Goal: Transaction & Acquisition: Subscribe to service/newsletter

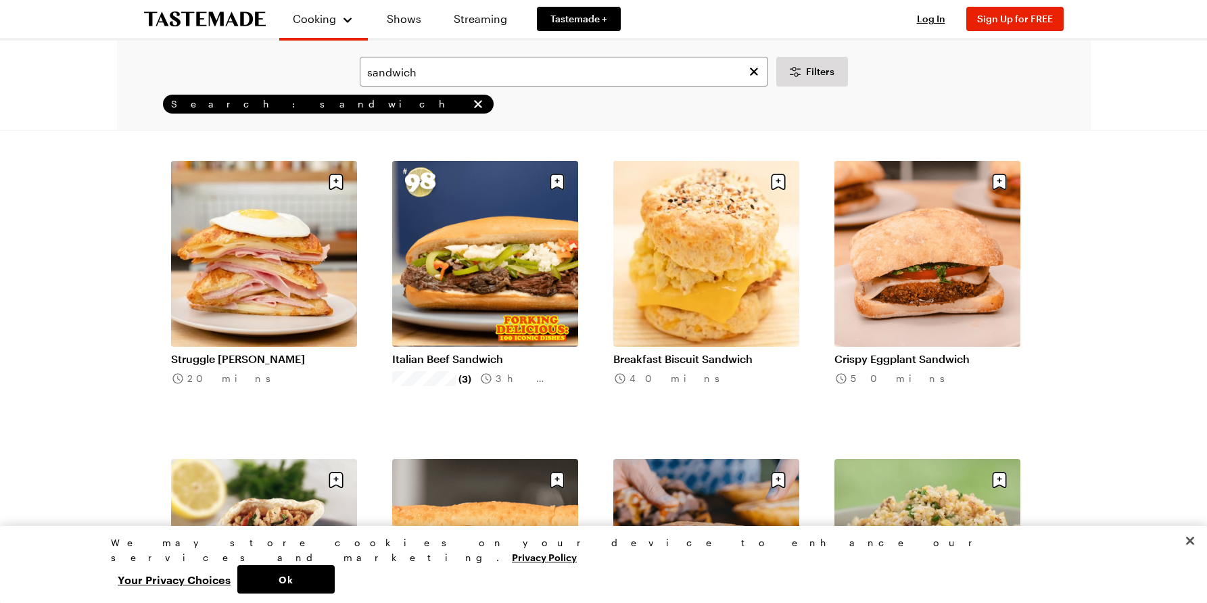
scroll to position [68, 0]
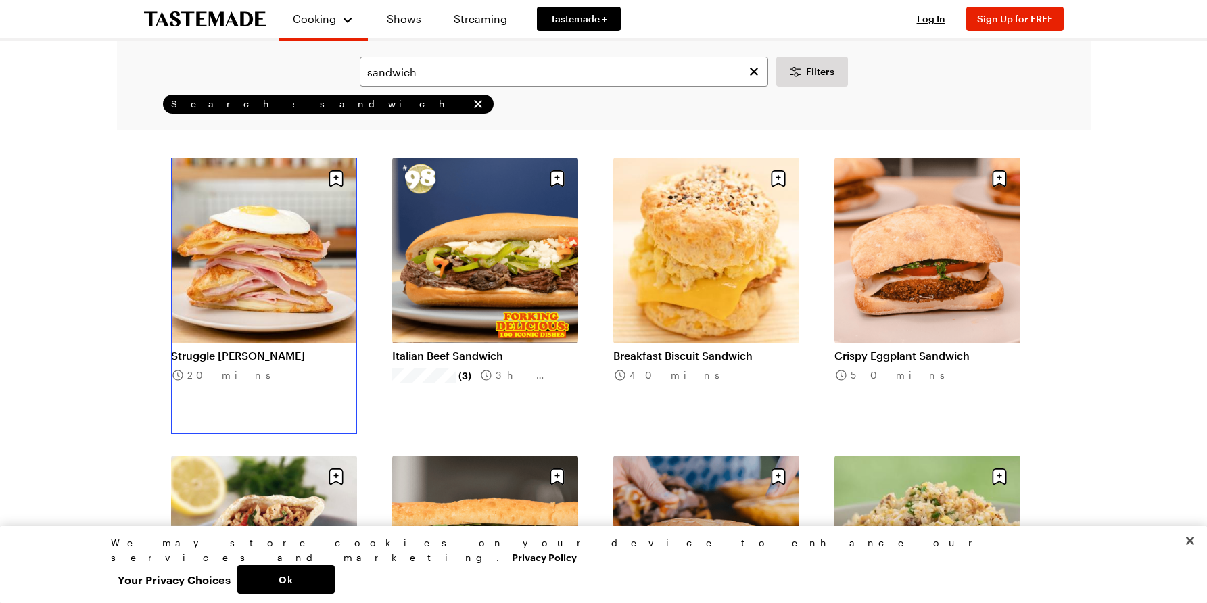
click at [265, 349] on link "Struggle Monte Cristo" at bounding box center [264, 356] width 186 height 14
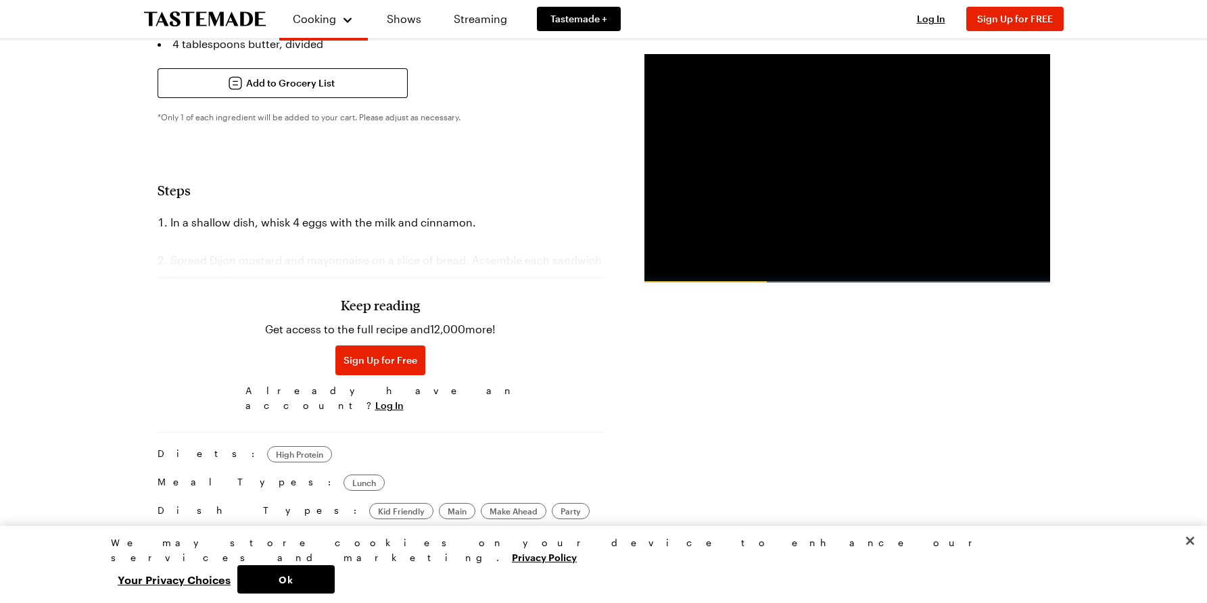
scroll to position [590, 0]
click at [374, 247] on div "Keep reading Get access to the full recipe and 12,000 more! Sign Up for Free Al…" at bounding box center [381, 325] width 446 height 189
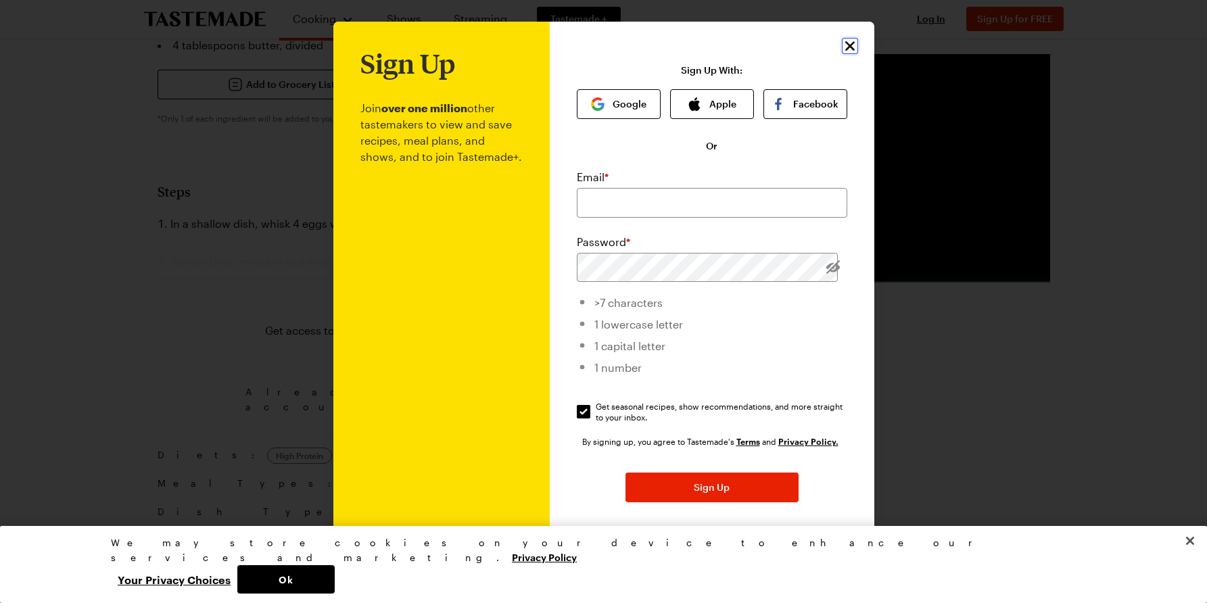
click at [846, 45] on icon "Close" at bounding box center [850, 46] width 16 height 16
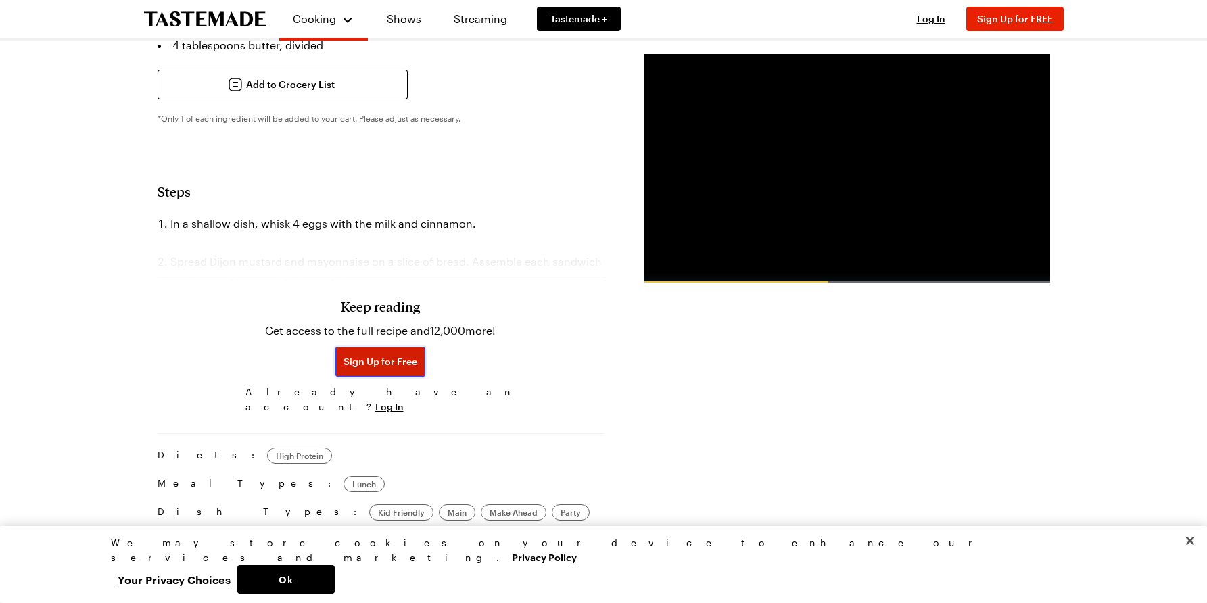
click at [382, 355] on span "Sign Up for Free" at bounding box center [380, 362] width 74 height 14
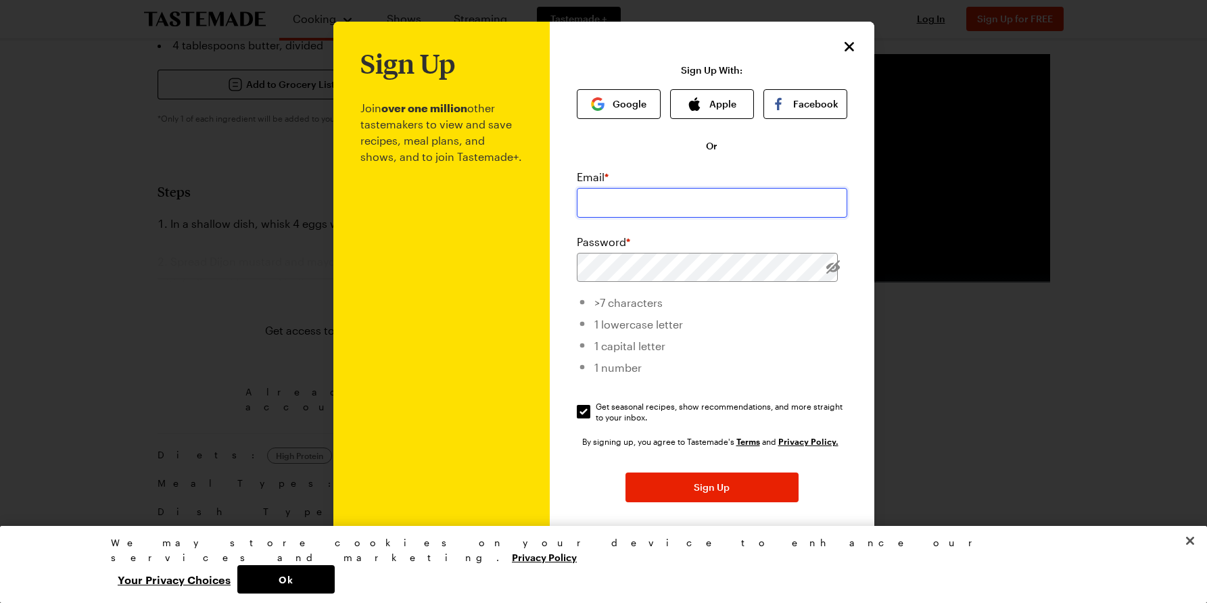
click at [616, 204] on input "email" at bounding box center [712, 203] width 270 height 30
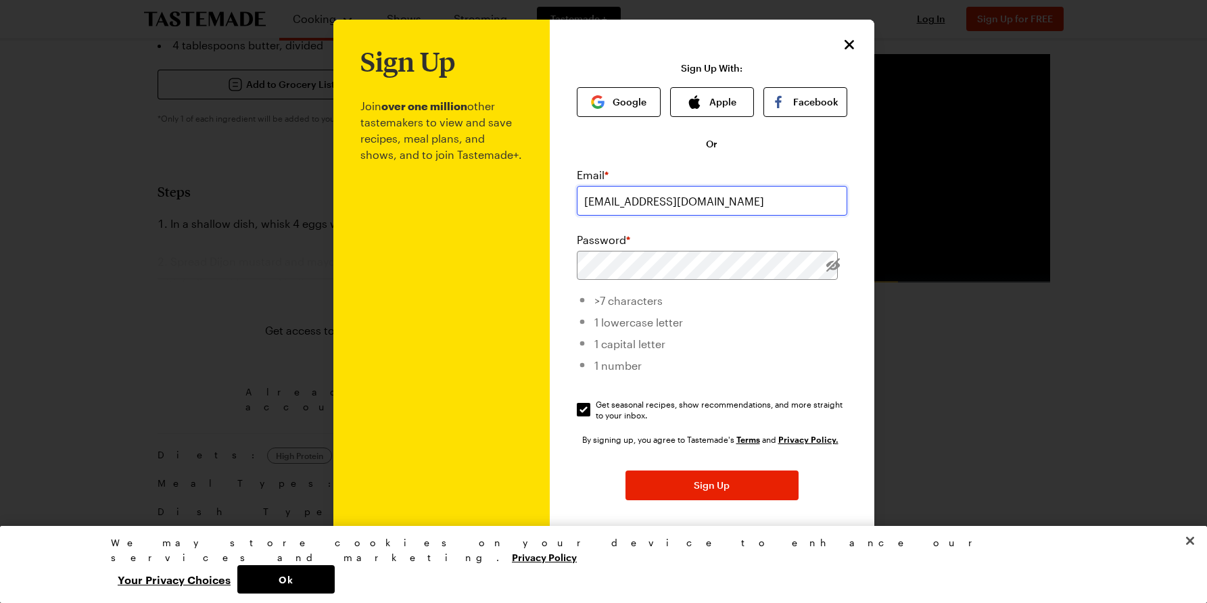
type input "[EMAIL_ADDRESS][DOMAIN_NAME]"
click at [697, 486] on span "Sign Up" at bounding box center [712, 486] width 36 height 14
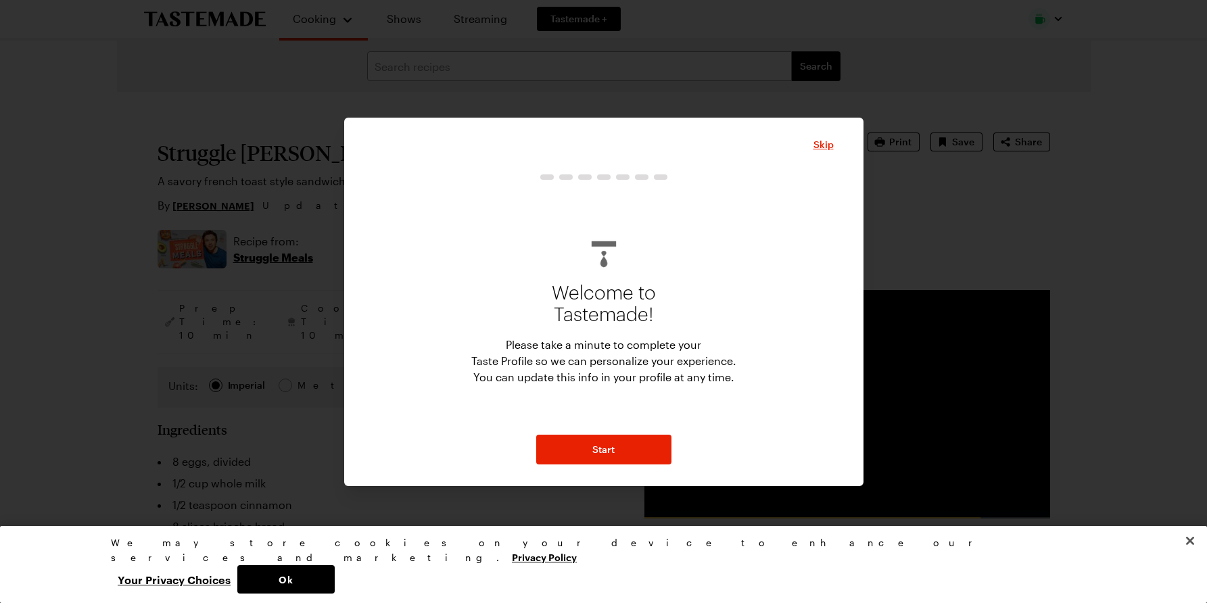
click at [608, 464] on div "Skip Welcome to Tastemade! Please take a minute to complete your Taste Profile …" at bounding box center [603, 302] width 519 height 368
click at [610, 452] on span "Start" at bounding box center [603, 450] width 22 height 14
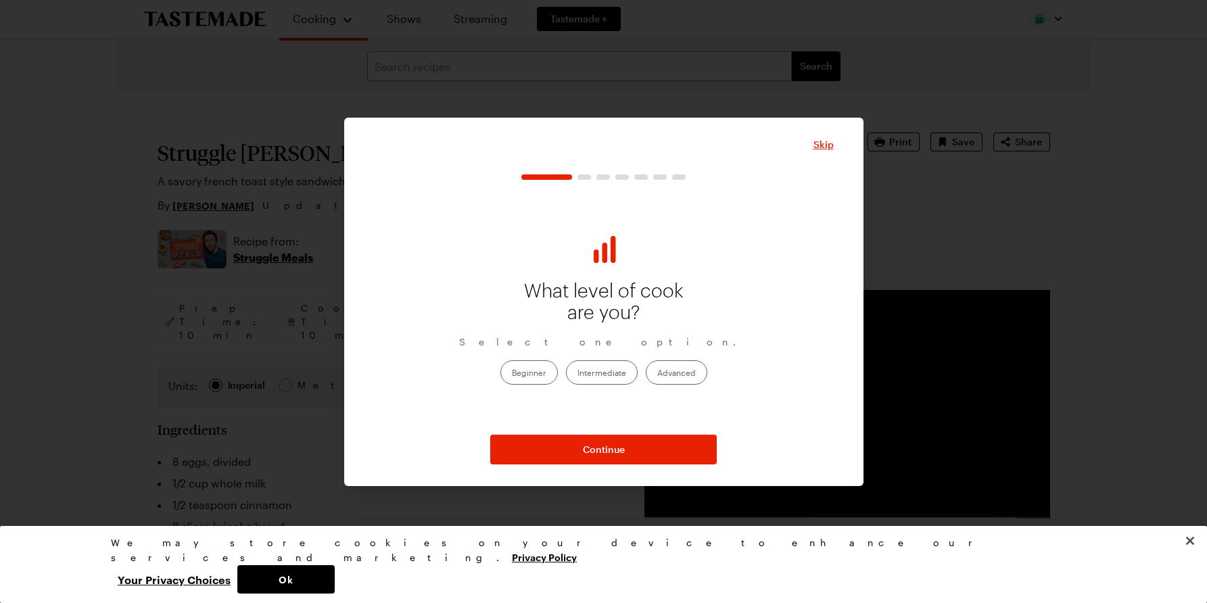
click at [630, 372] on label "Intermediate" at bounding box center [602, 372] width 72 height 24
click at [577, 374] on input "Intermediate" at bounding box center [577, 374] width 0 height 0
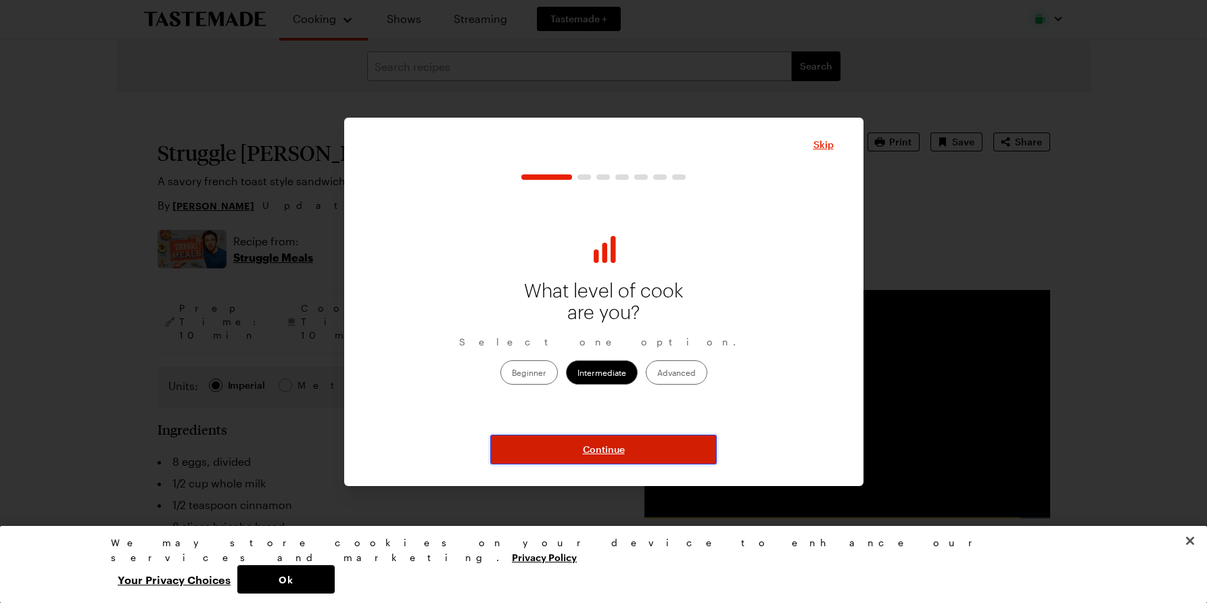
click at [593, 440] on button "Continue" at bounding box center [603, 450] width 226 height 30
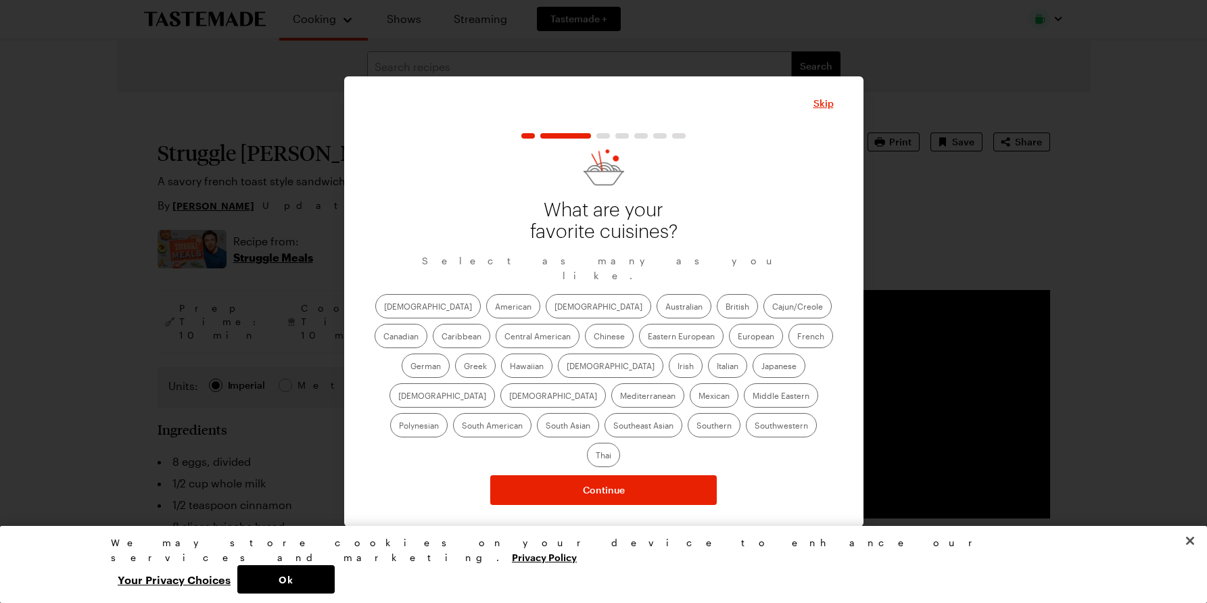
click at [496, 354] on label "Greek" at bounding box center [475, 366] width 41 height 24
click at [464, 367] on input "Greek" at bounding box center [464, 367] width 0 height 0
click at [788, 341] on label "French" at bounding box center [810, 336] width 45 height 24
click at [797, 337] on input "French" at bounding box center [797, 337] width 0 height 0
click at [585, 343] on label "Chinese" at bounding box center [609, 336] width 49 height 24
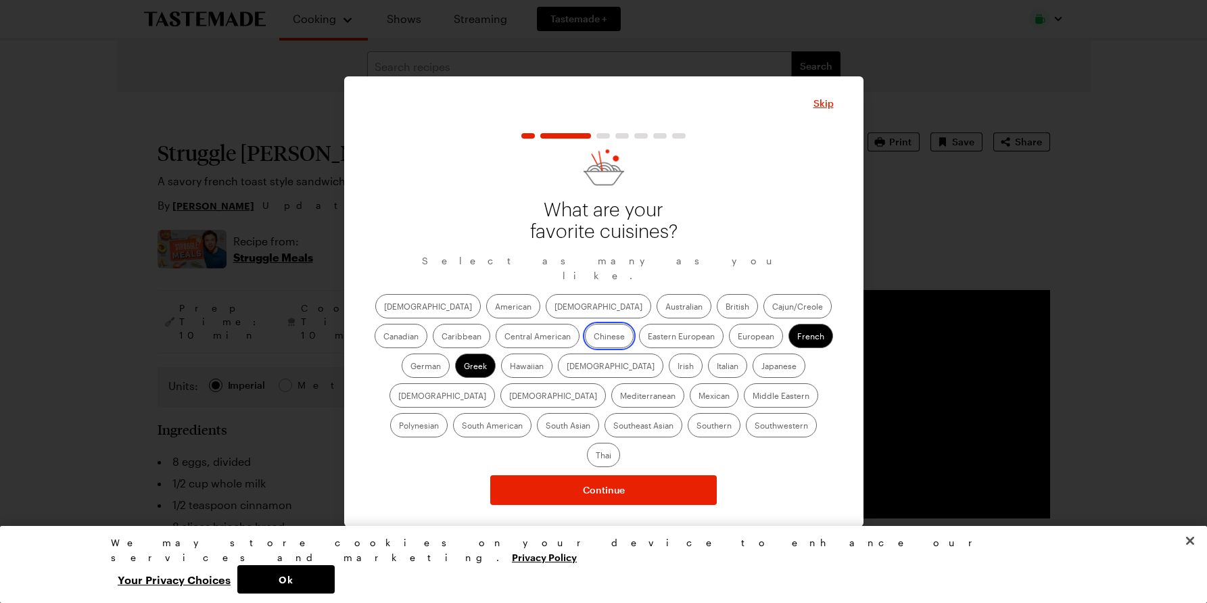
click at [594, 337] on input "Chinese" at bounding box center [594, 337] width 0 height 0
click at [620, 443] on label "Thai" at bounding box center [603, 455] width 33 height 24
click at [596, 456] on input "Thai" at bounding box center [596, 456] width 0 height 0
click at [746, 434] on label "Southwestern" at bounding box center [781, 425] width 71 height 24
click at [755, 427] on input "Southwestern" at bounding box center [755, 427] width 0 height 0
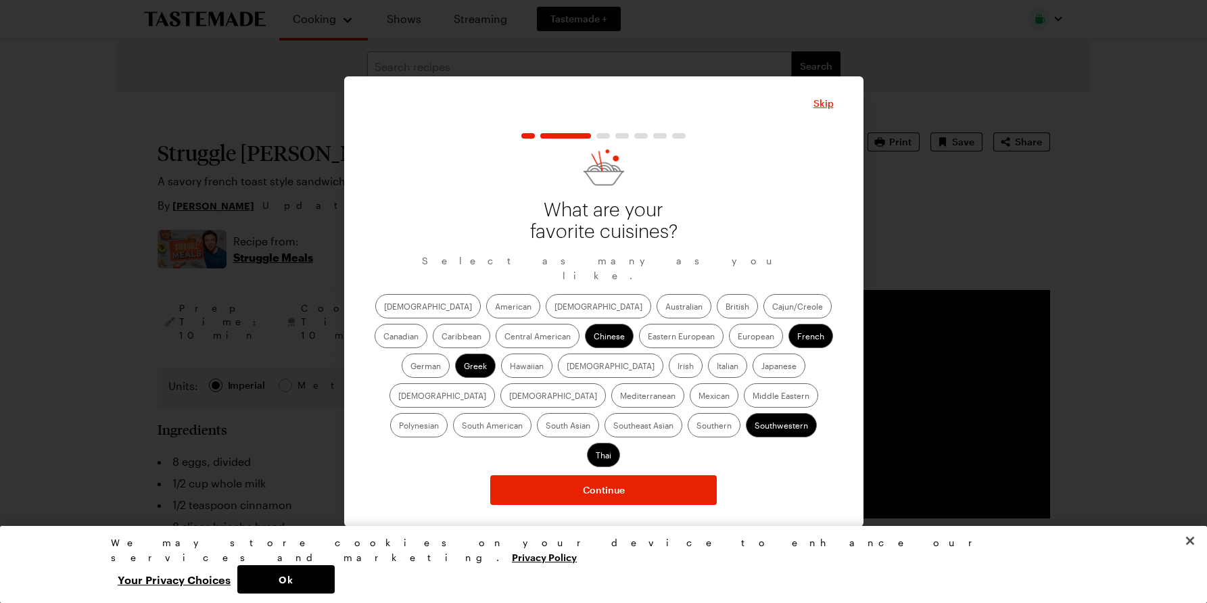
click at [688, 427] on label "Southern" at bounding box center [714, 425] width 53 height 24
click at [696, 427] on input "Southern" at bounding box center [696, 427] width 0 height 0
click at [690, 399] on label "Mexican" at bounding box center [714, 395] width 49 height 24
click at [698, 397] on input "Mexican" at bounding box center [698, 397] width 0 height 0
click at [684, 383] on label "Mediterranean" at bounding box center [647, 395] width 73 height 24
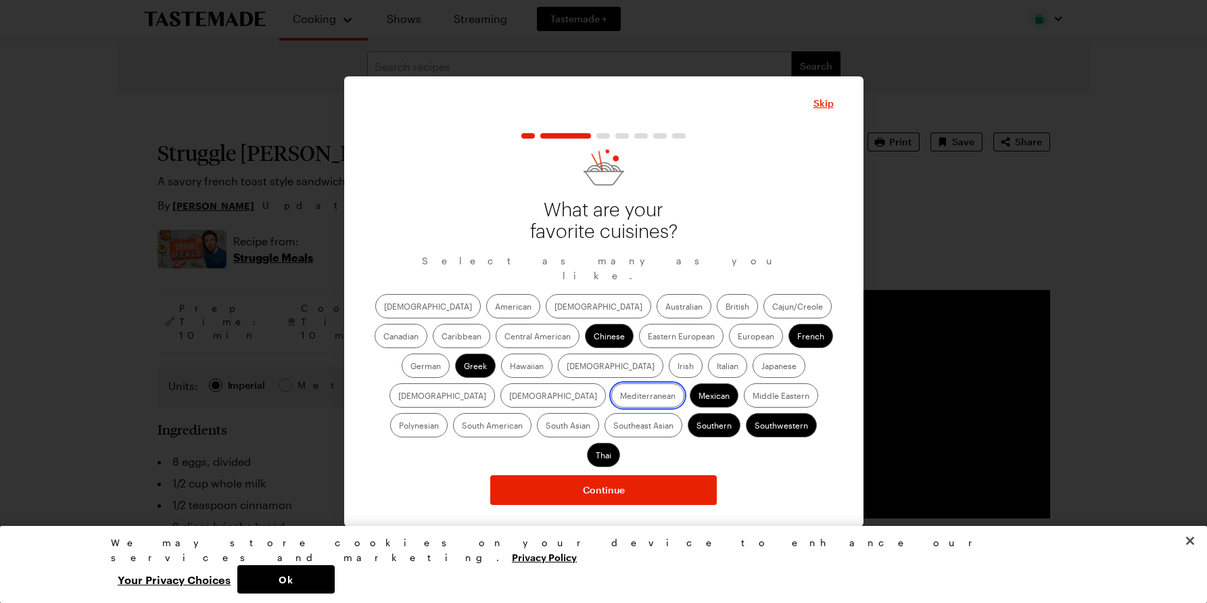
click at [620, 397] on input "Mediterranean" at bounding box center [620, 397] width 0 height 0
click at [606, 383] on label "Korean" at bounding box center [552, 395] width 105 height 24
click at [509, 397] on input "Korean" at bounding box center [509, 397] width 0 height 0
click at [753, 377] on label "Japanese" at bounding box center [779, 366] width 53 height 24
click at [761, 367] on input "Japanese" at bounding box center [761, 367] width 0 height 0
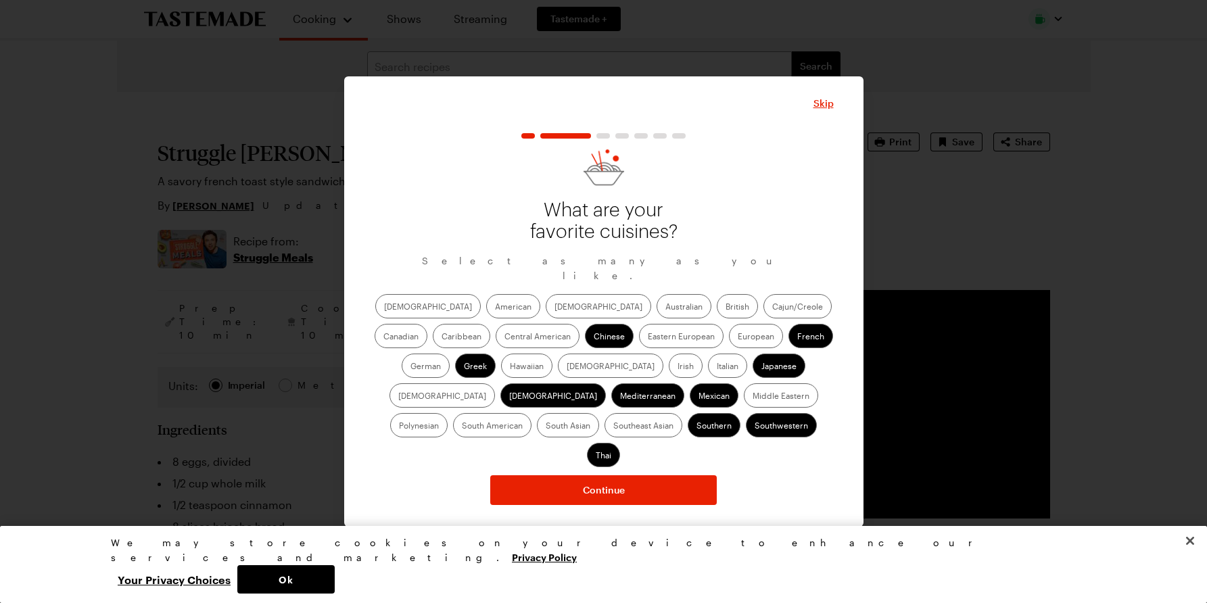
click at [486, 314] on label "American" at bounding box center [513, 306] width 54 height 24
click at [495, 308] on input "American" at bounding box center [495, 308] width 0 height 0
click at [717, 311] on label "British" at bounding box center [737, 306] width 41 height 24
click at [725, 308] on input "British" at bounding box center [725, 308] width 0 height 0
click at [581, 374] on div "African American Asian Australian British Cajun/Creole Canadian Caribbean Centr…" at bounding box center [604, 380] width 460 height 173
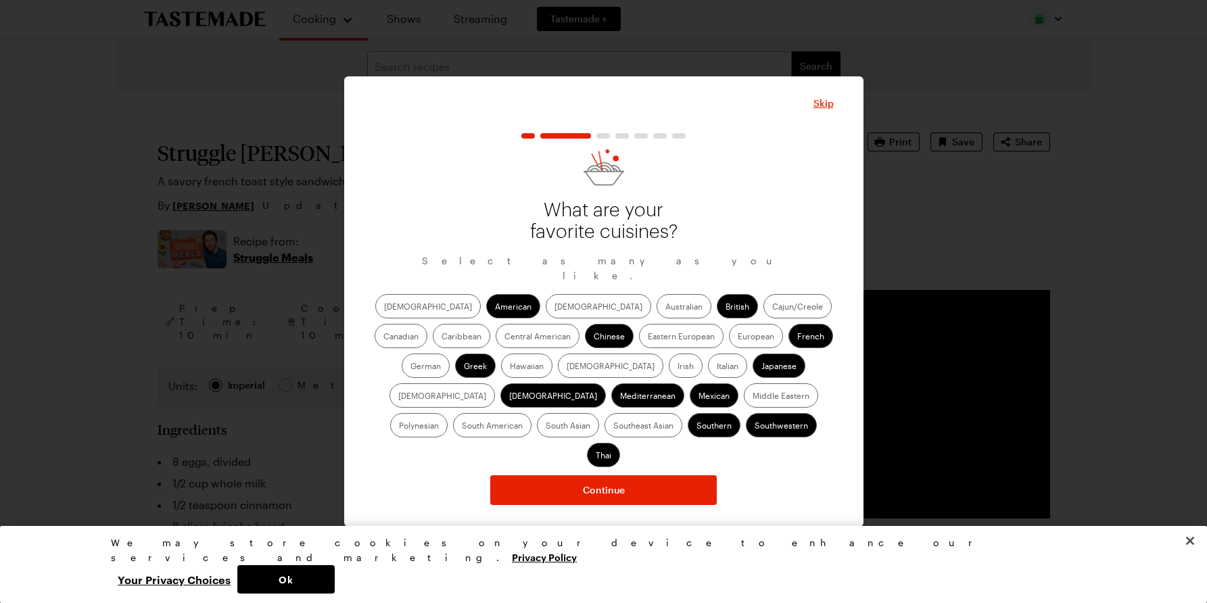
click at [708, 375] on label "Italian" at bounding box center [727, 366] width 39 height 24
click at [717, 367] on input "Italian" at bounding box center [717, 367] width 0 height 0
click at [744, 406] on label "Middle Eastern" at bounding box center [781, 395] width 74 height 24
click at [753, 397] on Eastern "Middle Eastern" at bounding box center [753, 397] width 0 height 0
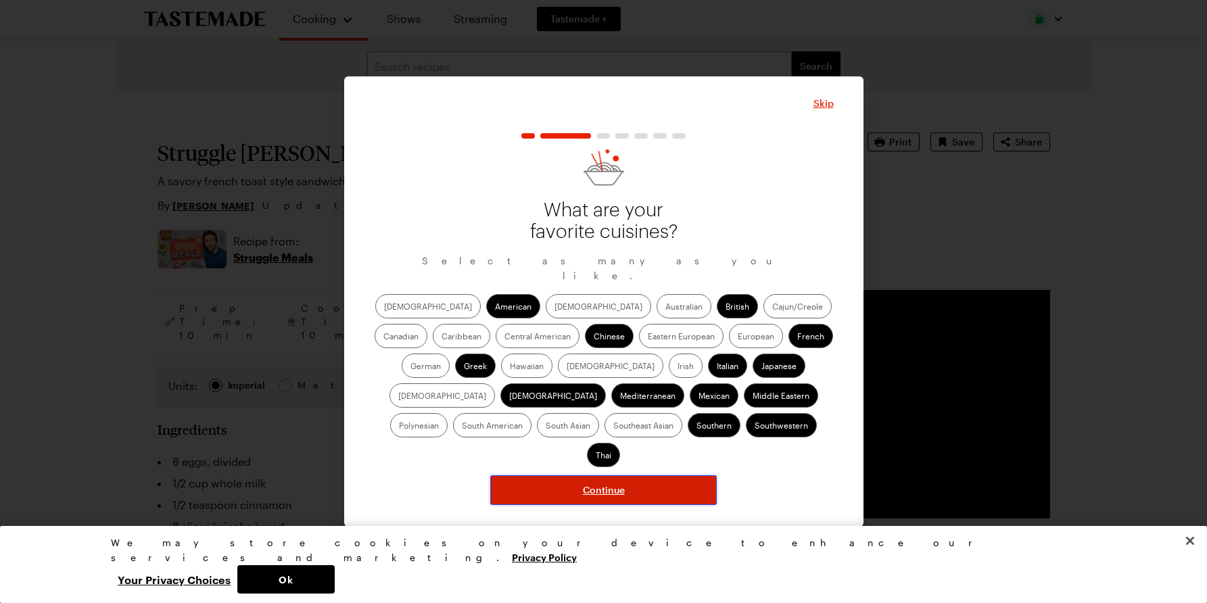
click at [628, 475] on button "Continue" at bounding box center [603, 490] width 226 height 30
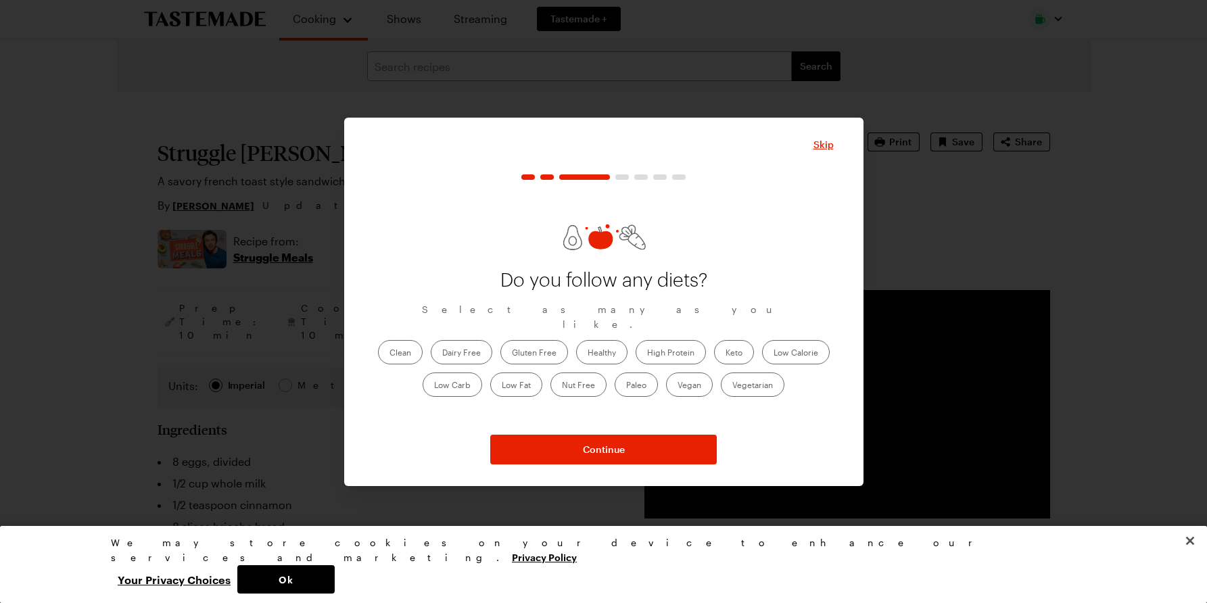
click at [512, 373] on label "Low Fat" at bounding box center [516, 385] width 52 height 24
click at [502, 386] on Fat "Low Fat" at bounding box center [502, 386] width 0 height 0
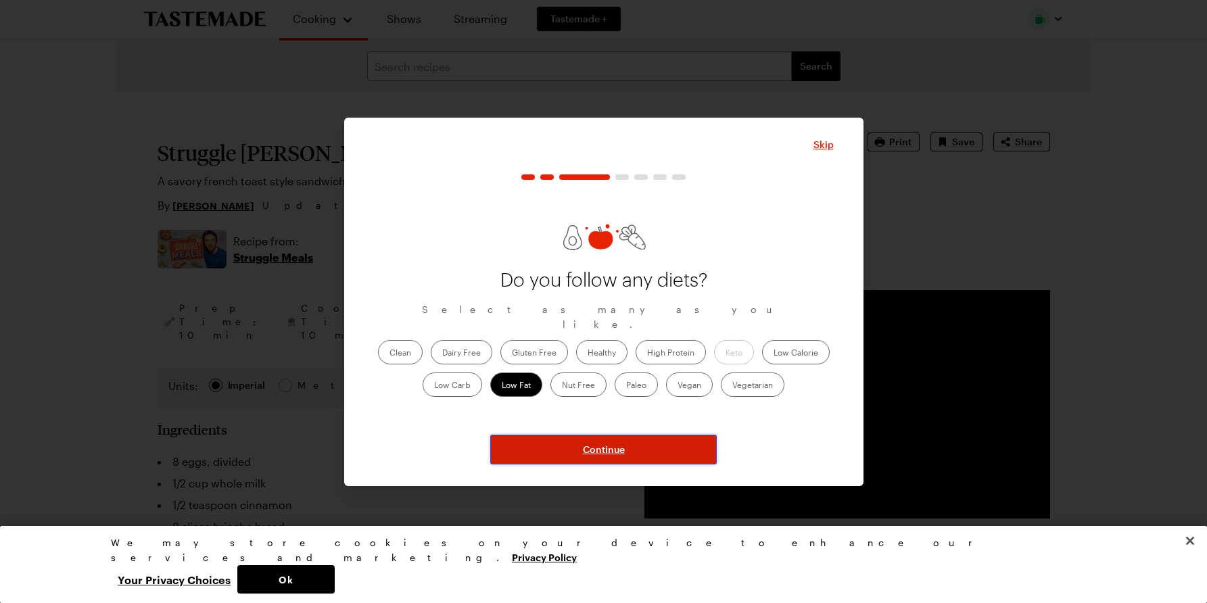
click at [645, 450] on button "Continue" at bounding box center [603, 450] width 226 height 30
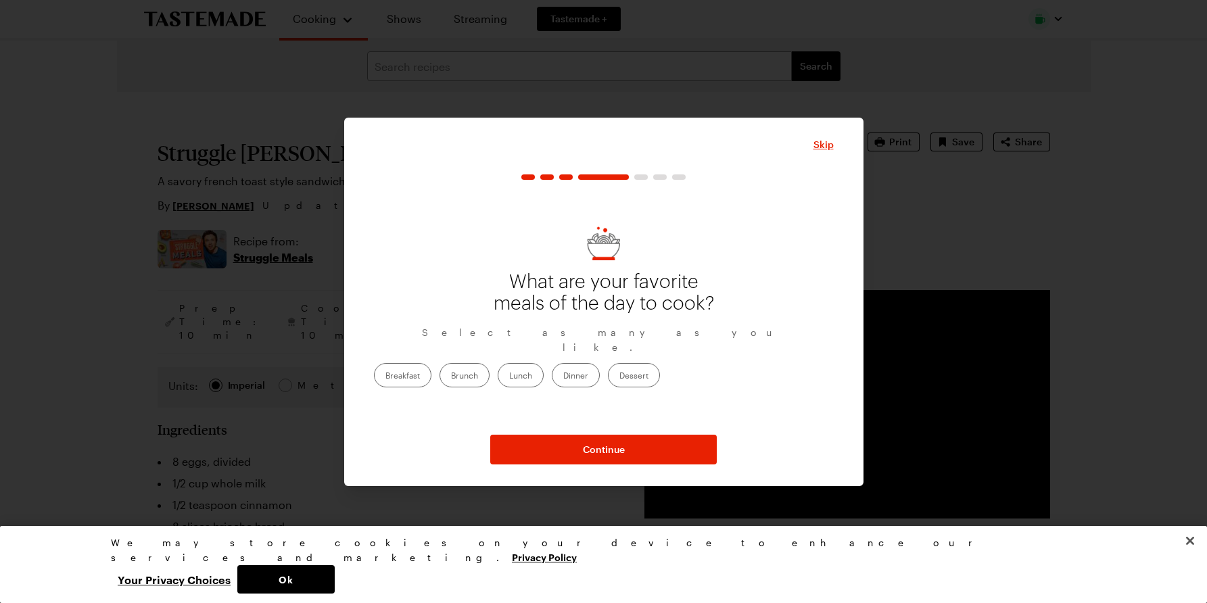
click at [431, 364] on label "Breakfast" at bounding box center [402, 375] width 57 height 24
click at [385, 377] on input "Breakfast" at bounding box center [385, 377] width 0 height 0
click at [490, 368] on label "Brunch" at bounding box center [464, 375] width 50 height 24
click at [451, 377] on input "Brunch" at bounding box center [451, 377] width 0 height 0
click at [600, 371] on label "Dinner" at bounding box center [576, 375] width 48 height 24
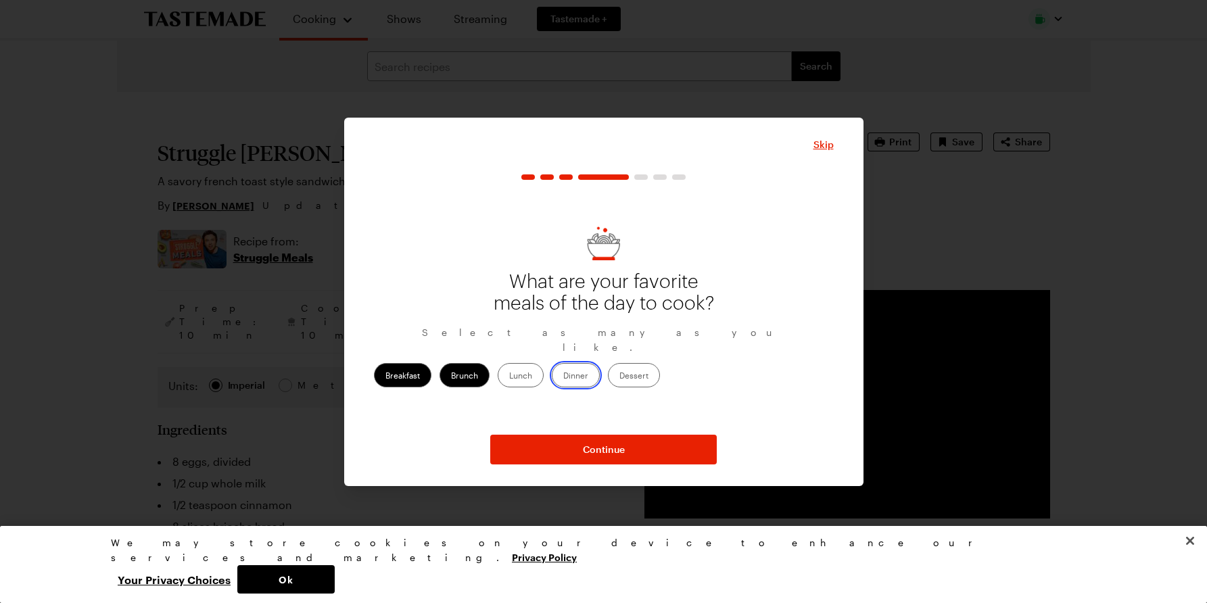
click at [563, 377] on input "Dinner" at bounding box center [563, 377] width 0 height 0
click at [660, 368] on label "Dessert" at bounding box center [634, 375] width 52 height 24
click at [619, 377] on input "Dessert" at bounding box center [619, 377] width 0 height 0
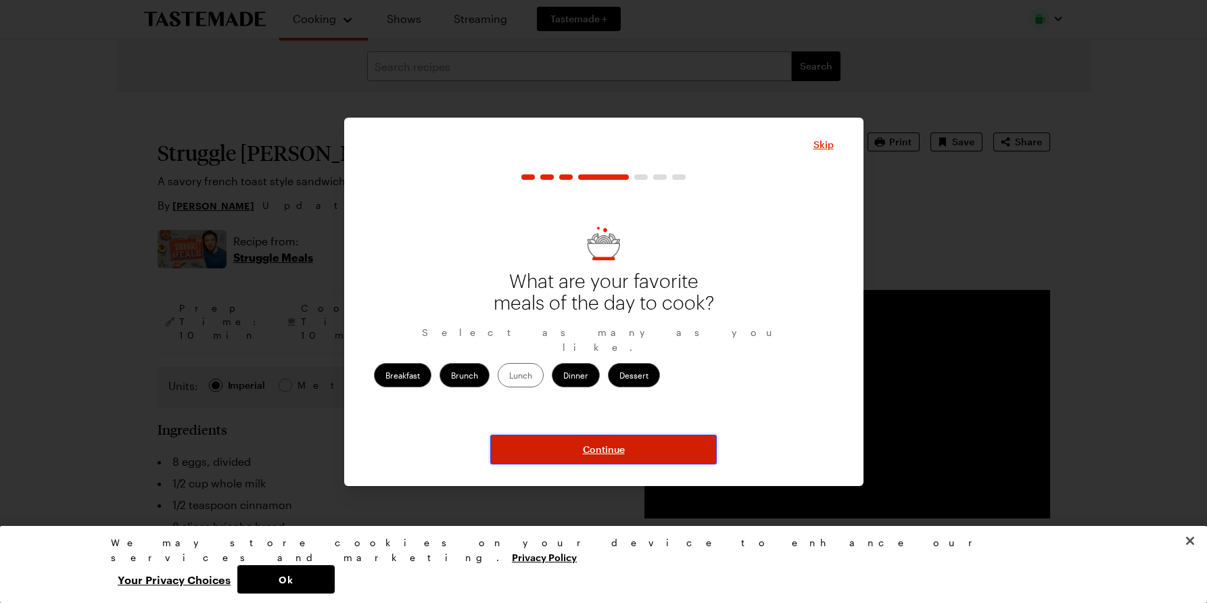
click at [622, 451] on span "Continue" at bounding box center [604, 450] width 42 height 14
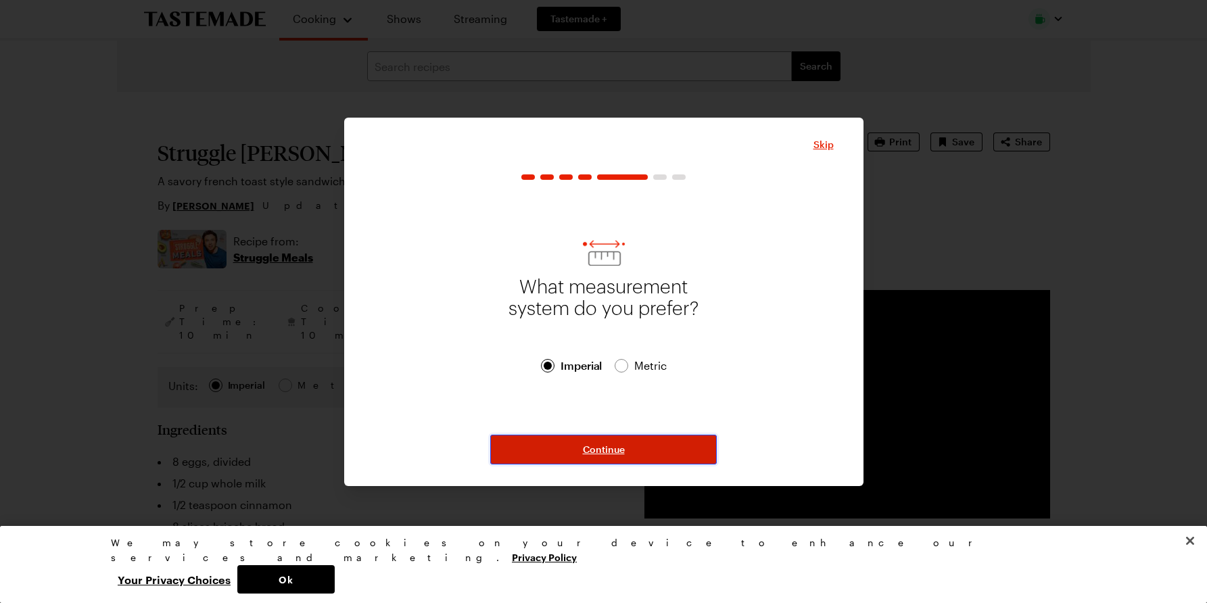
click at [602, 454] on span "Continue" at bounding box center [604, 450] width 42 height 14
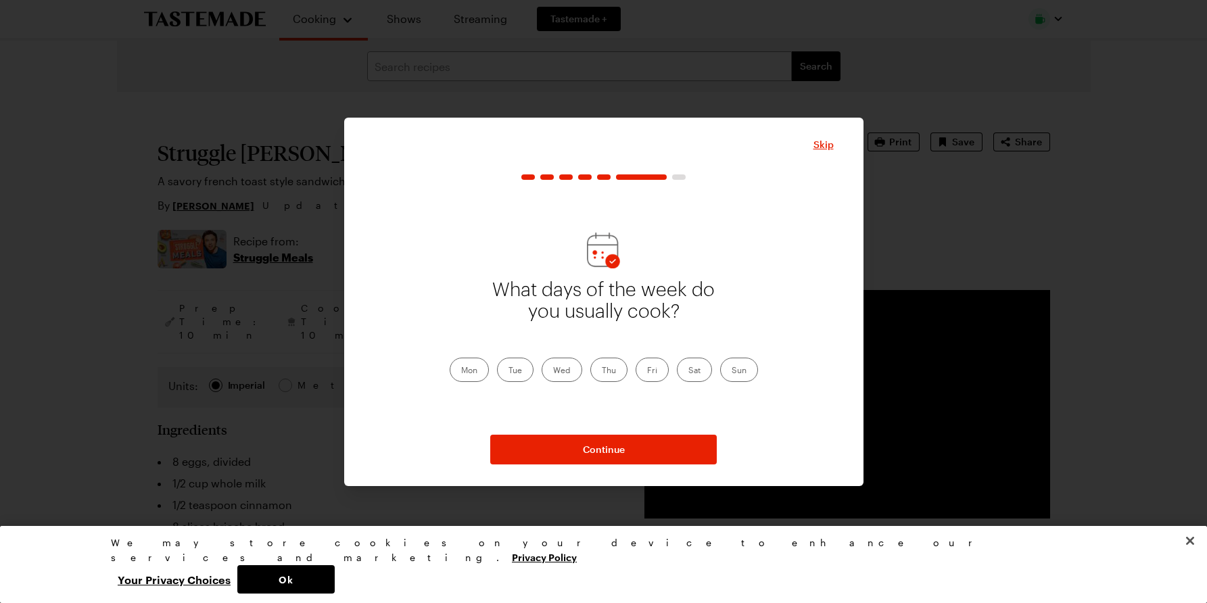
click at [464, 362] on label "Mon" at bounding box center [469, 370] width 39 height 24
click at [461, 371] on input "Mon" at bounding box center [461, 371] width 0 height 0
click at [512, 368] on label "Tue" at bounding box center [515, 370] width 37 height 24
click at [508, 371] on input "Tue" at bounding box center [508, 371] width 0 height 0
click at [562, 375] on label "Wed" at bounding box center [562, 370] width 41 height 24
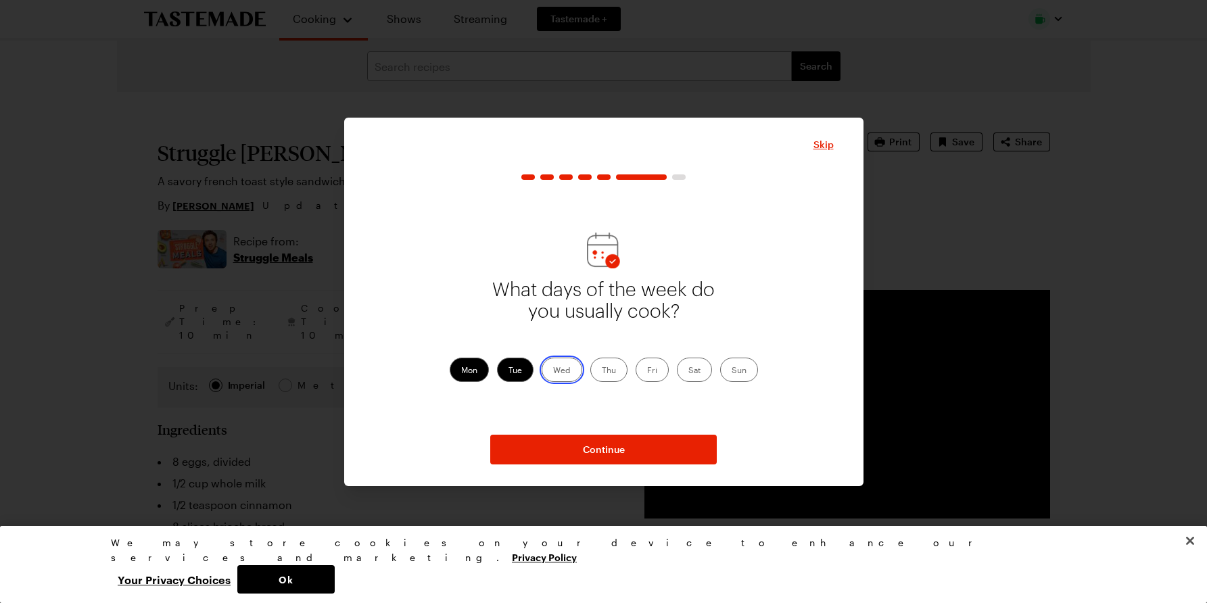
click at [553, 371] on input "Wed" at bounding box center [553, 371] width 0 height 0
click at [613, 372] on label "Thu" at bounding box center [608, 370] width 37 height 24
click at [602, 371] on input "Thu" at bounding box center [602, 371] width 0 height 0
click at [658, 369] on label "Fri" at bounding box center [652, 370] width 33 height 24
click at [647, 371] on input "Fri" at bounding box center [647, 371] width 0 height 0
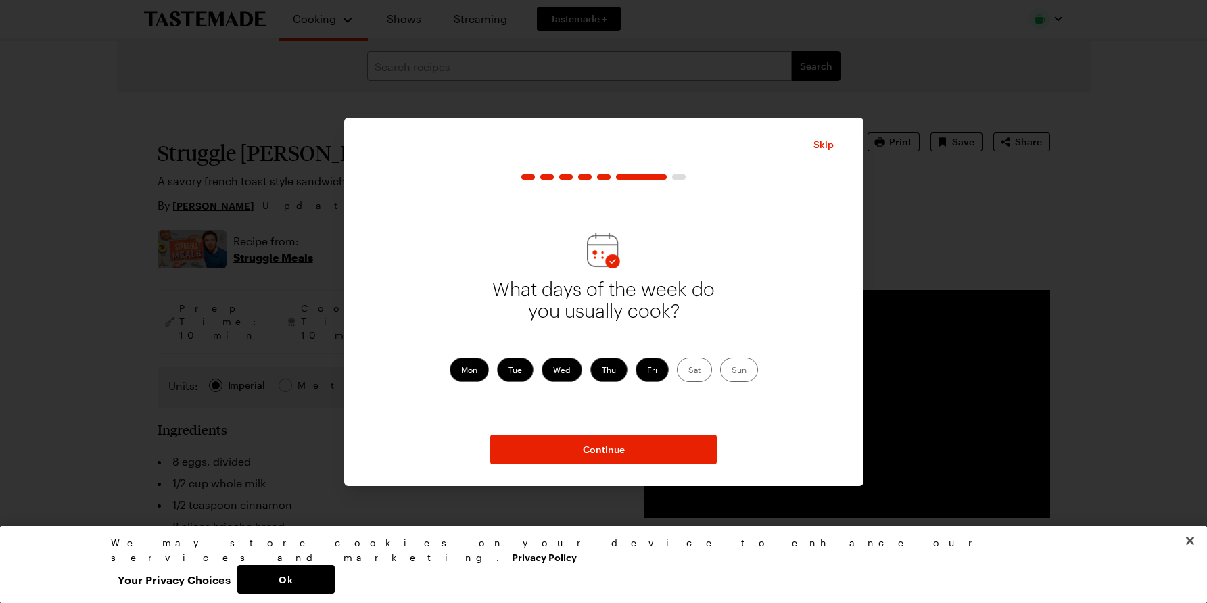
click at [692, 371] on label "Sat" at bounding box center [694, 370] width 35 height 24
click at [688, 371] on input "Sat" at bounding box center [688, 371] width 0 height 0
click at [746, 375] on label "Sun" at bounding box center [739, 370] width 38 height 24
click at [732, 371] on input "Sun" at bounding box center [732, 371] width 0 height 0
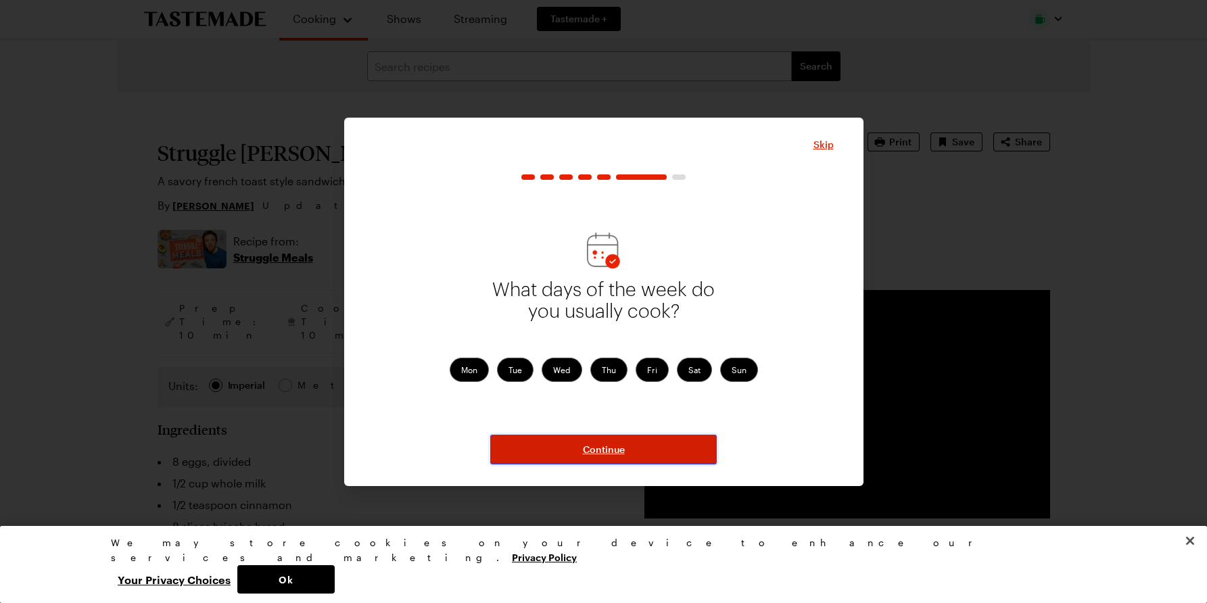
click at [636, 453] on button "Continue" at bounding box center [603, 450] width 226 height 30
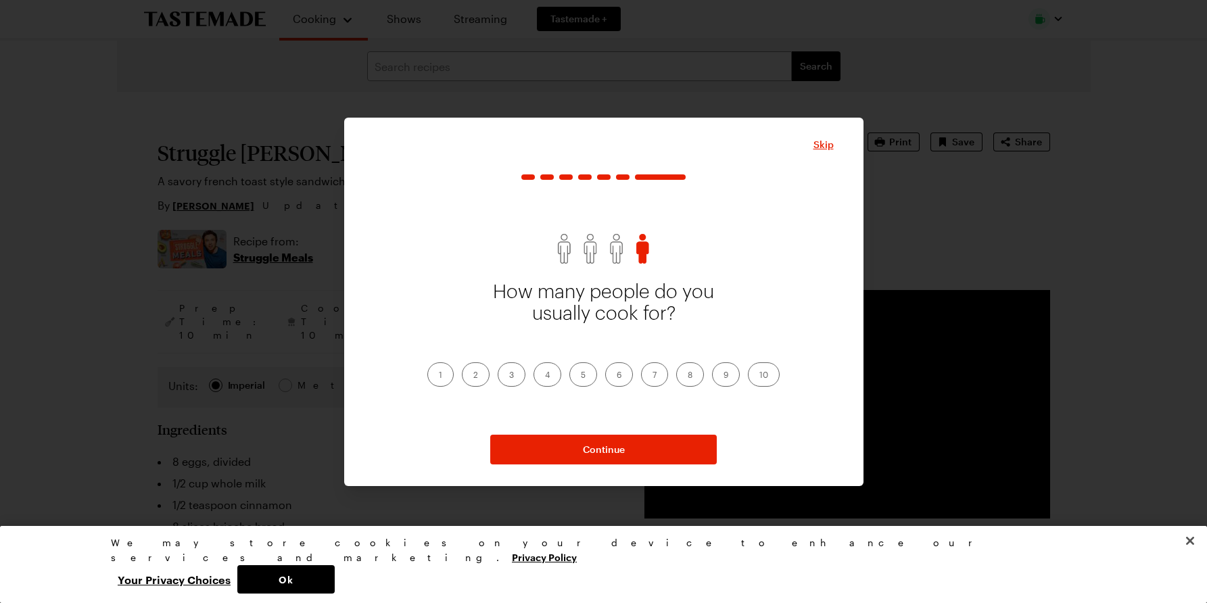
click at [469, 372] on label "2" at bounding box center [476, 374] width 28 height 24
click at [473, 376] on input "2" at bounding box center [473, 376] width 0 height 0
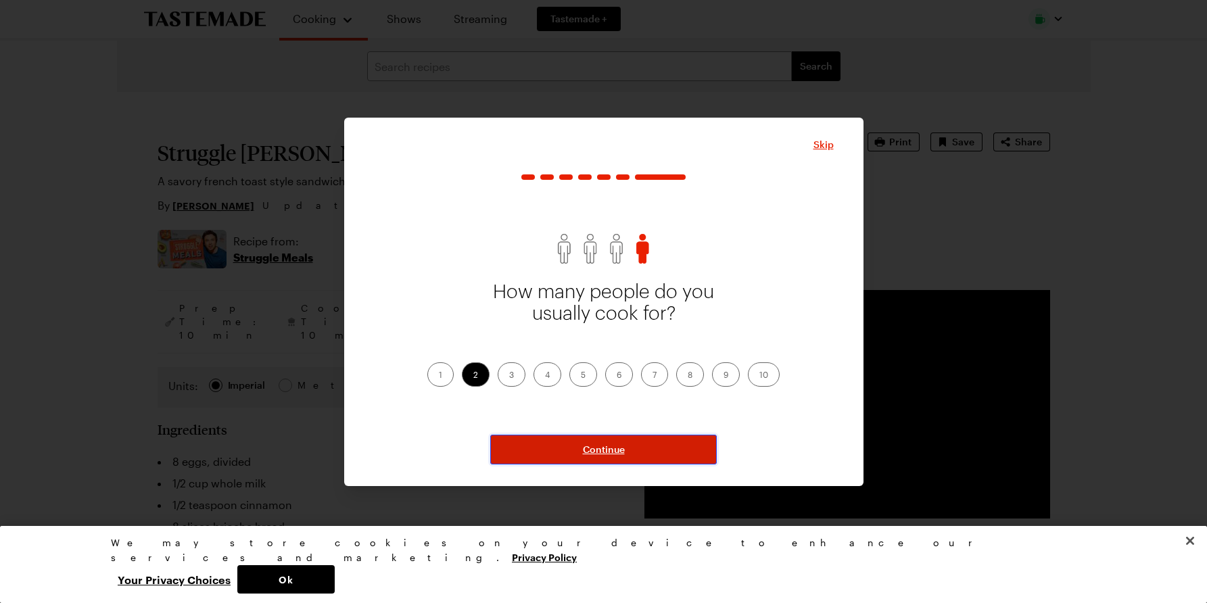
click at [597, 446] on span "Continue" at bounding box center [604, 450] width 42 height 14
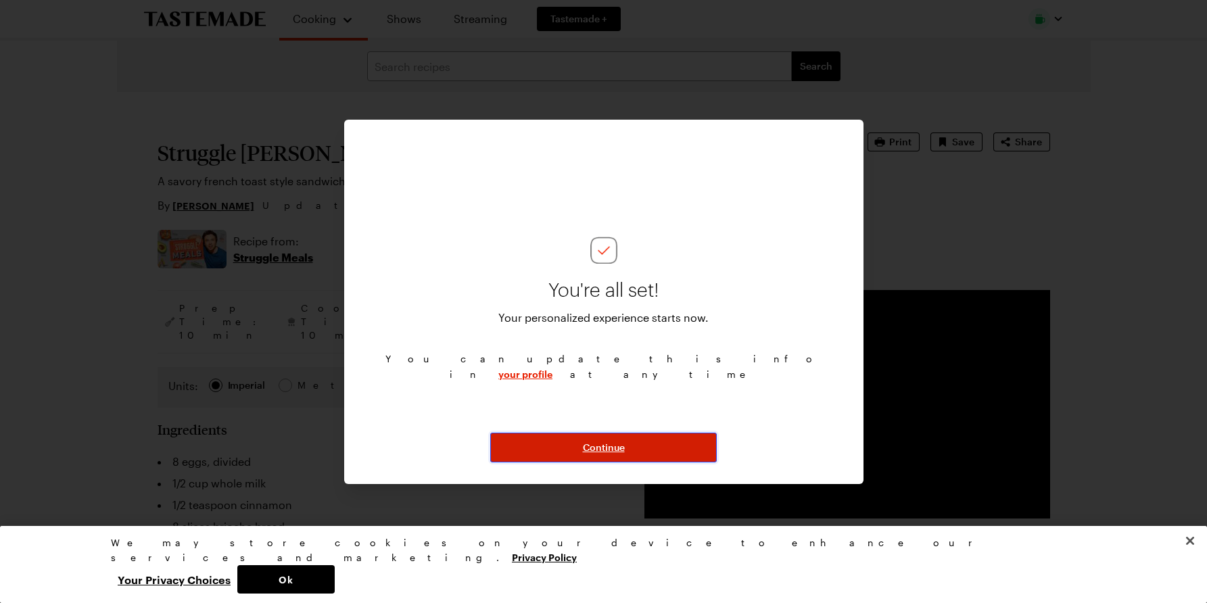
click at [602, 444] on span "Continue" at bounding box center [604, 448] width 42 height 14
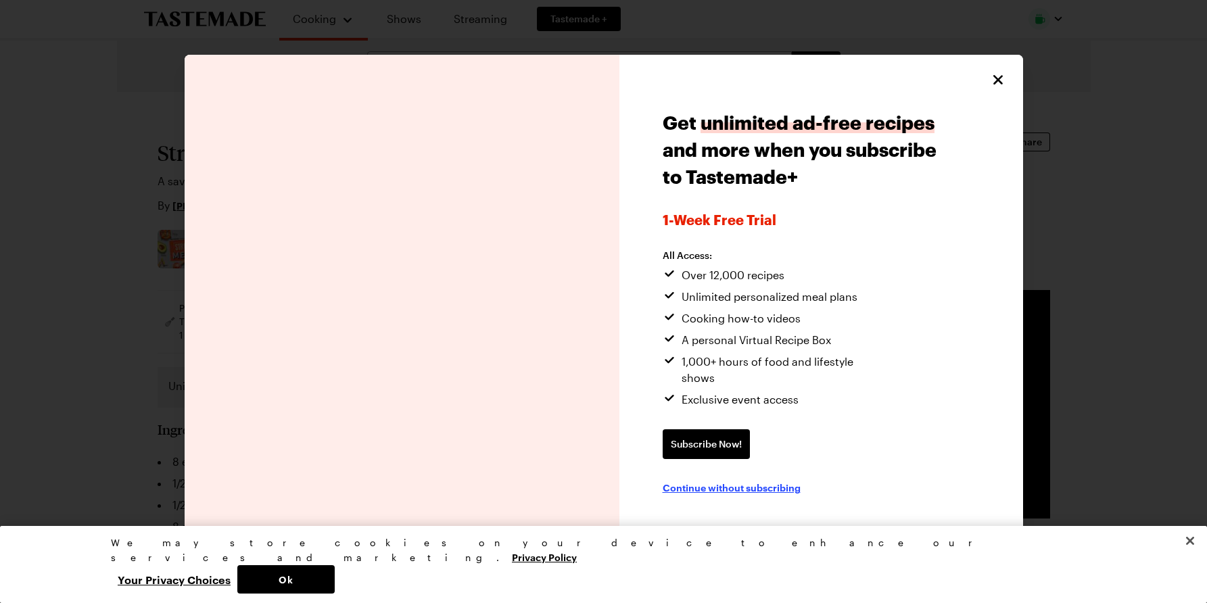
click at [749, 481] on span "Continue without subscribing" at bounding box center [732, 488] width 138 height 14
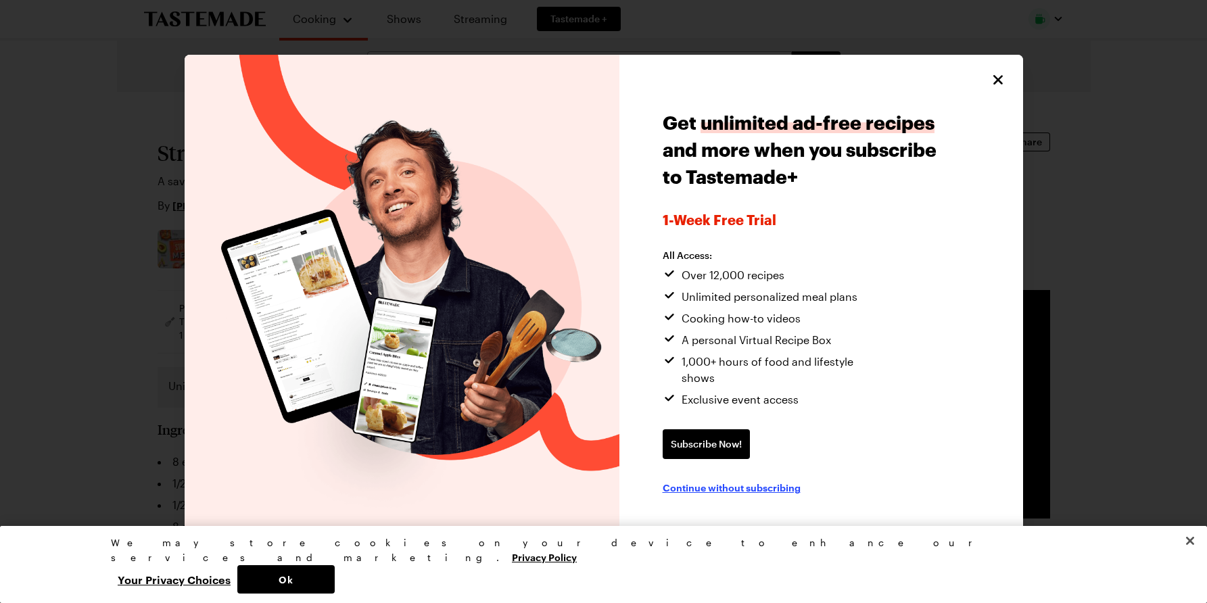
type textarea "x"
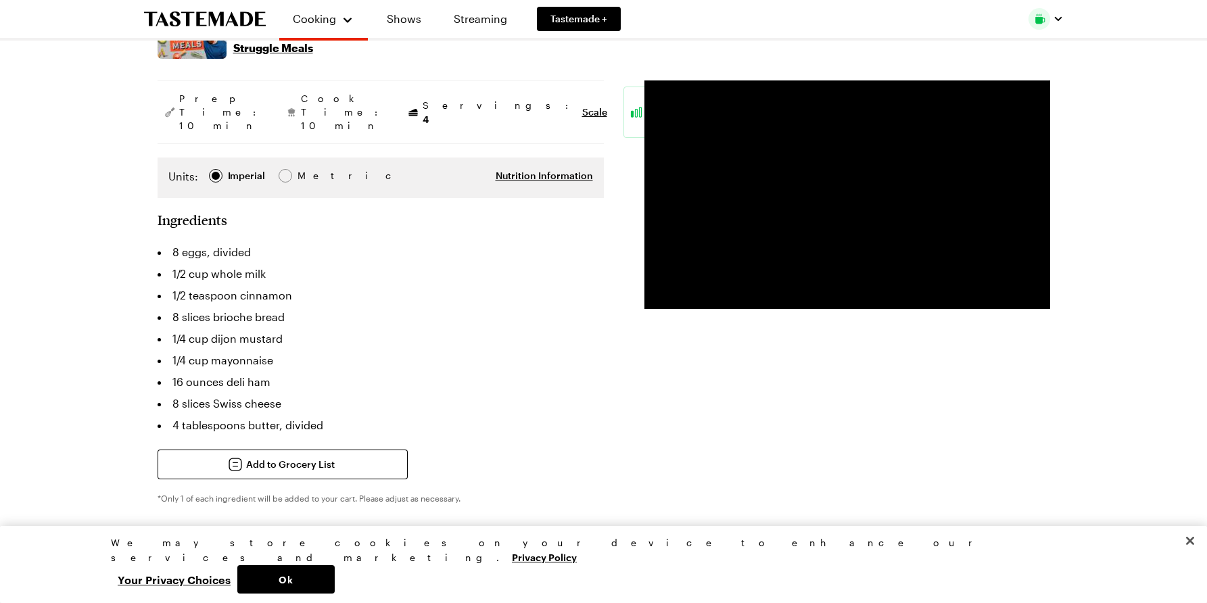
scroll to position [218, 0]
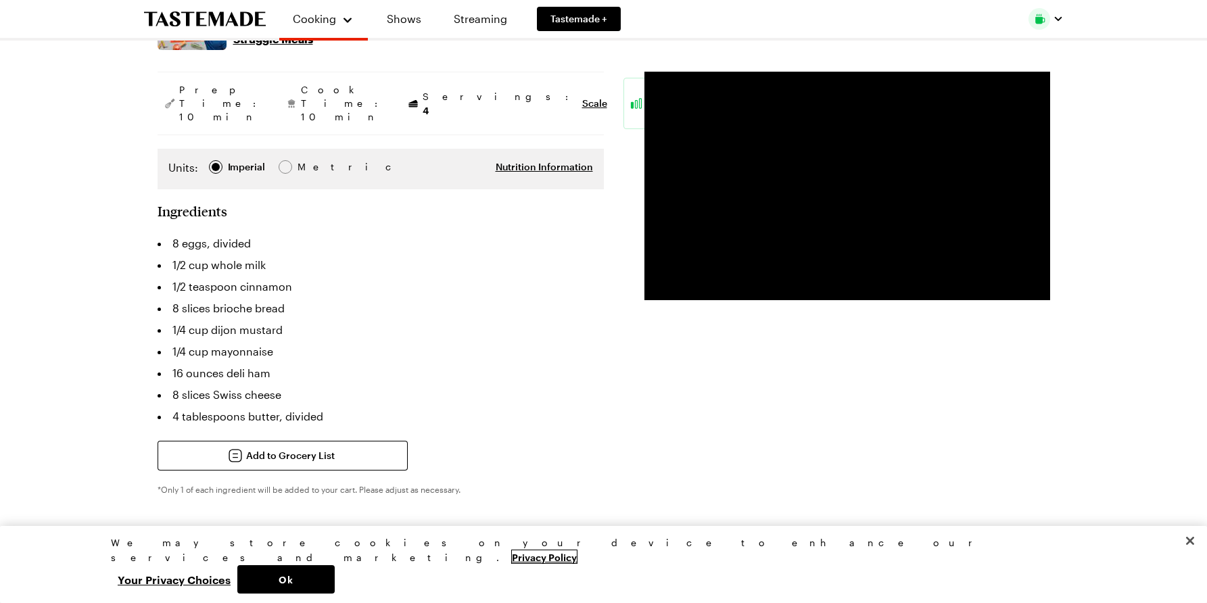
click at [512, 563] on link "Privacy Policy" at bounding box center [544, 556] width 65 height 13
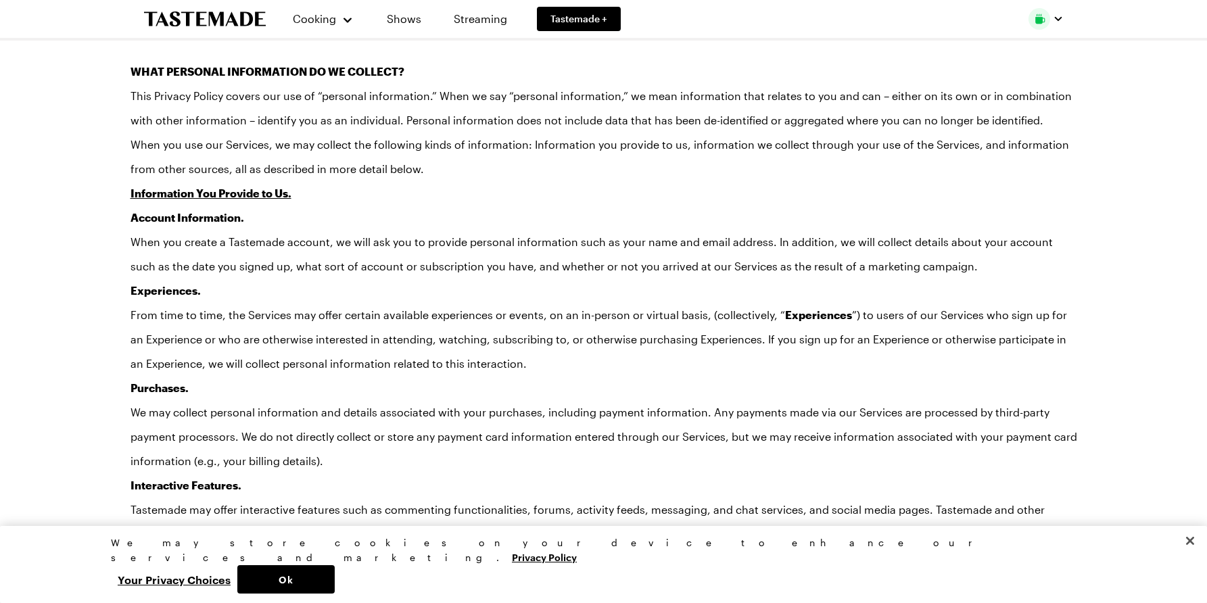
scroll to position [538, 0]
click at [237, 578] on button "Your Privacy Choices" at bounding box center [174, 579] width 126 height 28
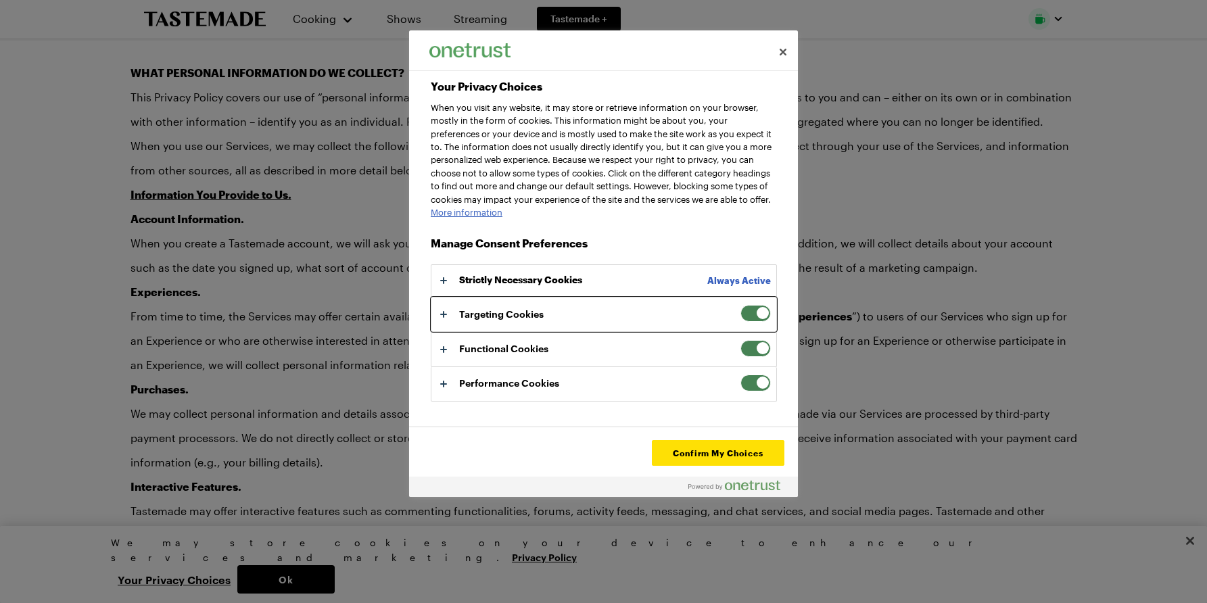
click at [711, 330] on button "Your Privacy Choices" at bounding box center [603, 314] width 345 height 34
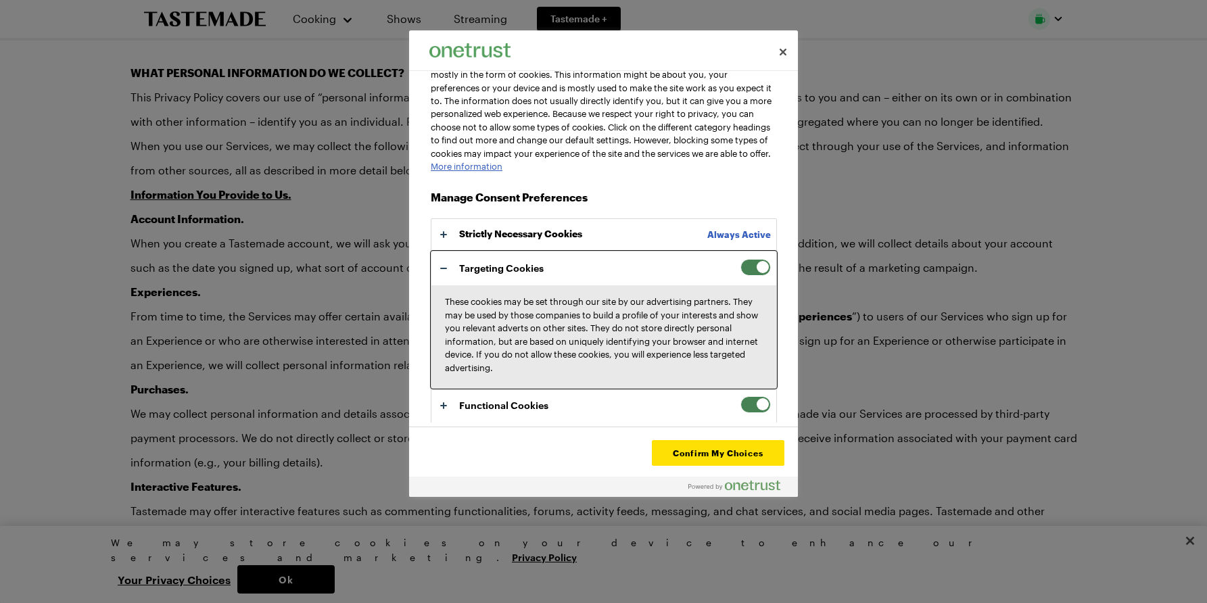
scroll to position [45, 0]
click at [755, 277] on span "Your Privacy Choices" at bounding box center [755, 268] width 30 height 17
click at [740, 260] on input "Targeting Cookies" at bounding box center [740, 260] width 0 height 0
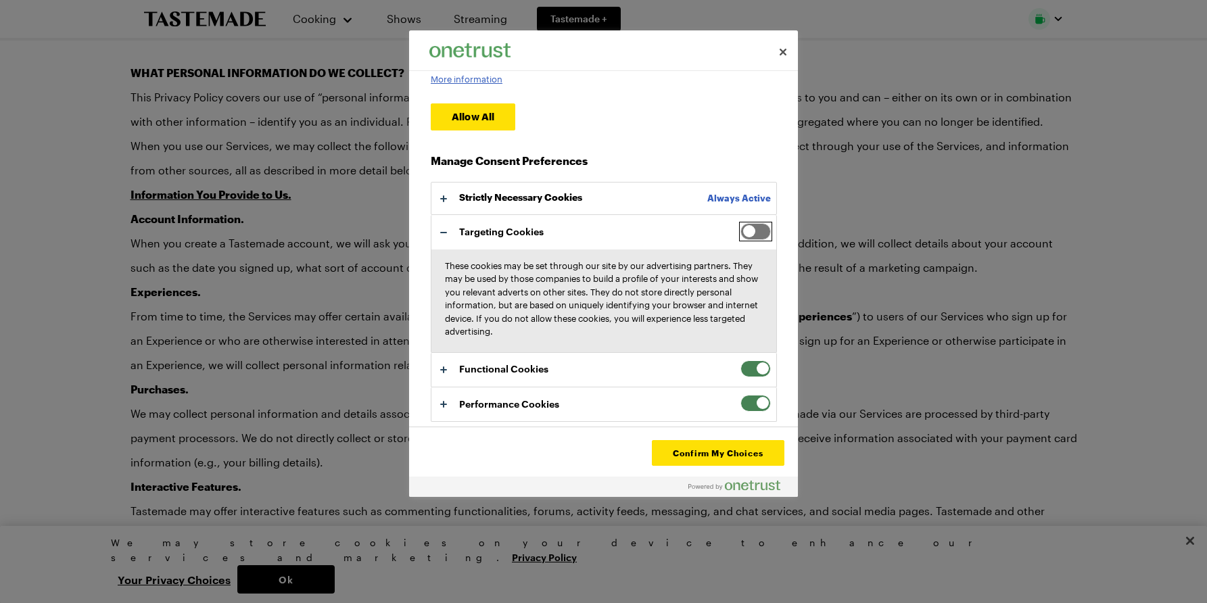
scroll to position [146, 0]
click at [670, 400] on button "Your Privacy Choices" at bounding box center [603, 404] width 345 height 34
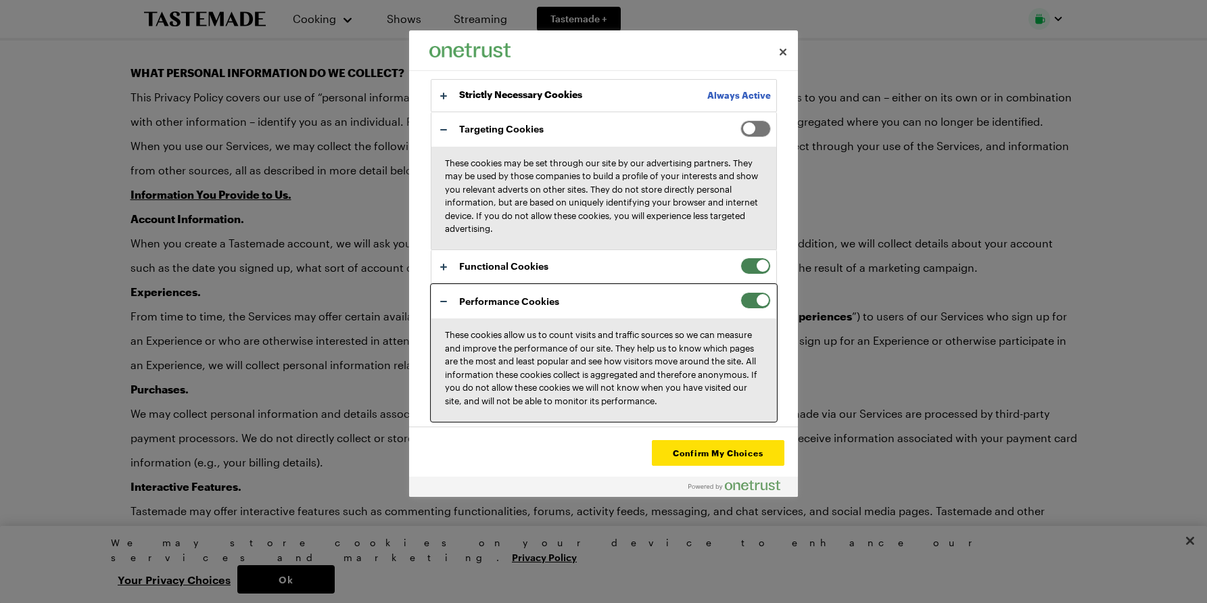
scroll to position [262, 0]
click at [752, 292] on span "Your Privacy Choices" at bounding box center [755, 300] width 30 height 17
click at [740, 292] on input "Performance Cookies" at bounding box center [740, 292] width 0 height 0
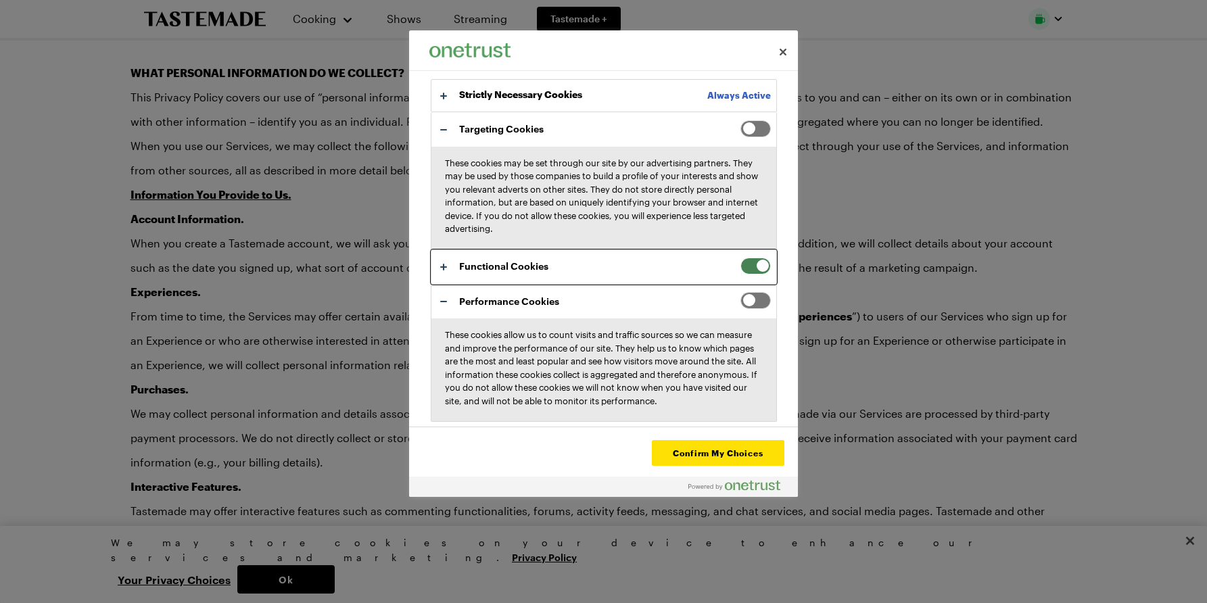
click at [684, 256] on button "Your Privacy Choices" at bounding box center [603, 267] width 345 height 34
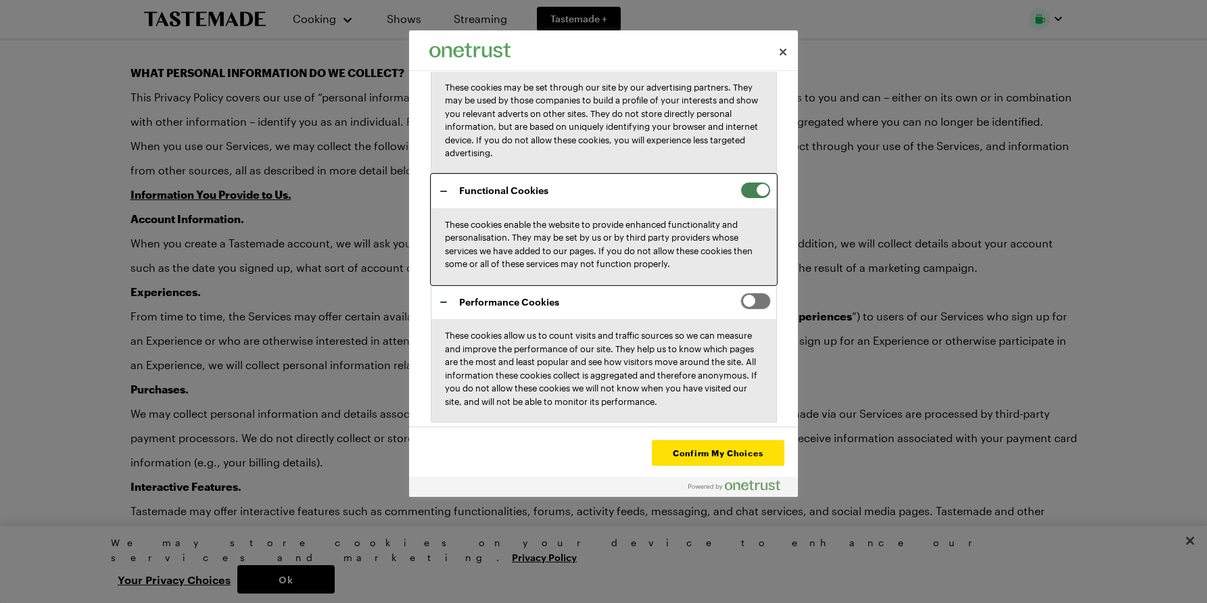
scroll to position [339, 0]
click at [719, 445] on button "Confirm My Choices" at bounding box center [718, 453] width 133 height 26
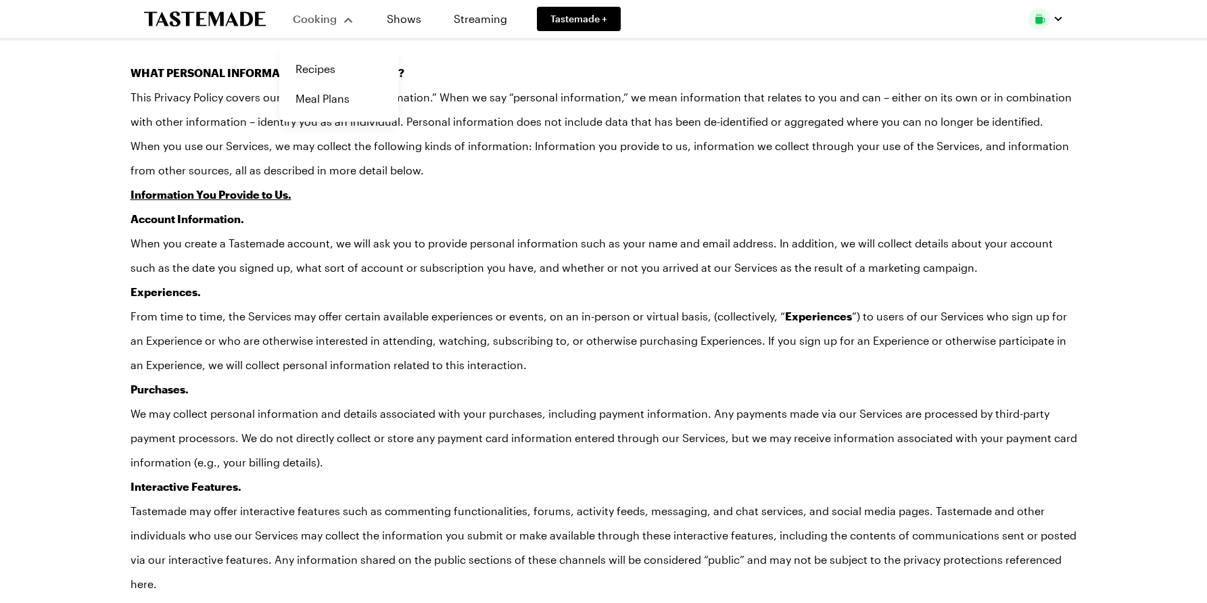
click at [335, 18] on div "Cooking" at bounding box center [324, 19] width 62 height 16
click at [331, 22] on span "Cooking" at bounding box center [314, 18] width 43 height 13
click at [329, 17] on span "Cooking" at bounding box center [315, 18] width 44 height 13
click at [332, 70] on link "Recipes" at bounding box center [338, 69] width 103 height 30
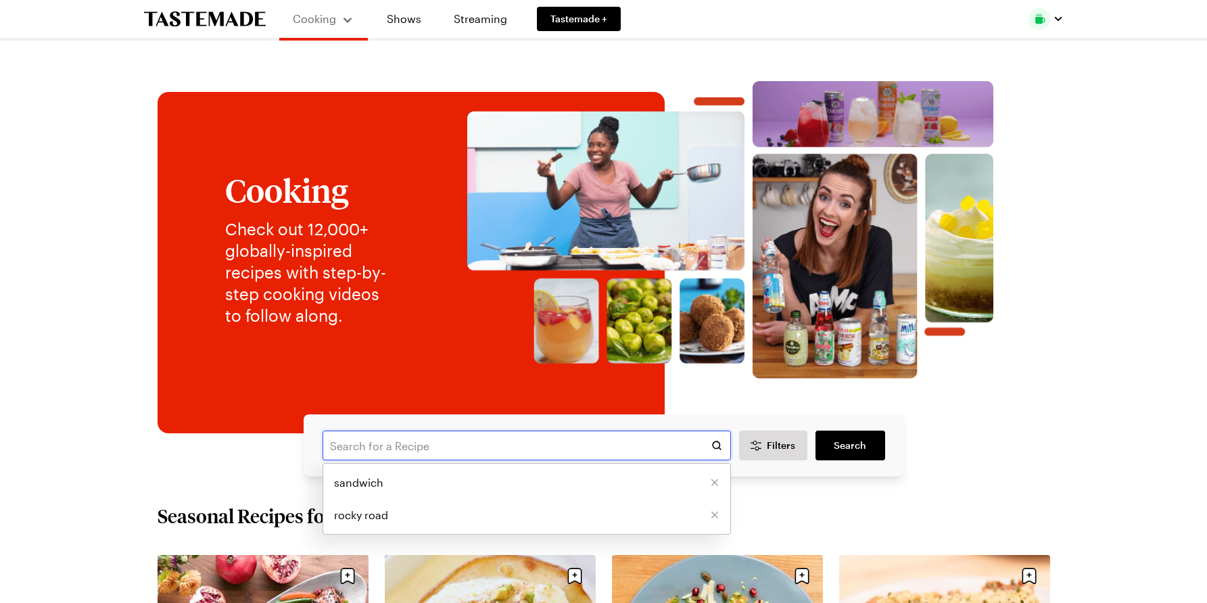
click at [462, 448] on input "text" at bounding box center [527, 446] width 408 height 30
type input "vichyssoise"
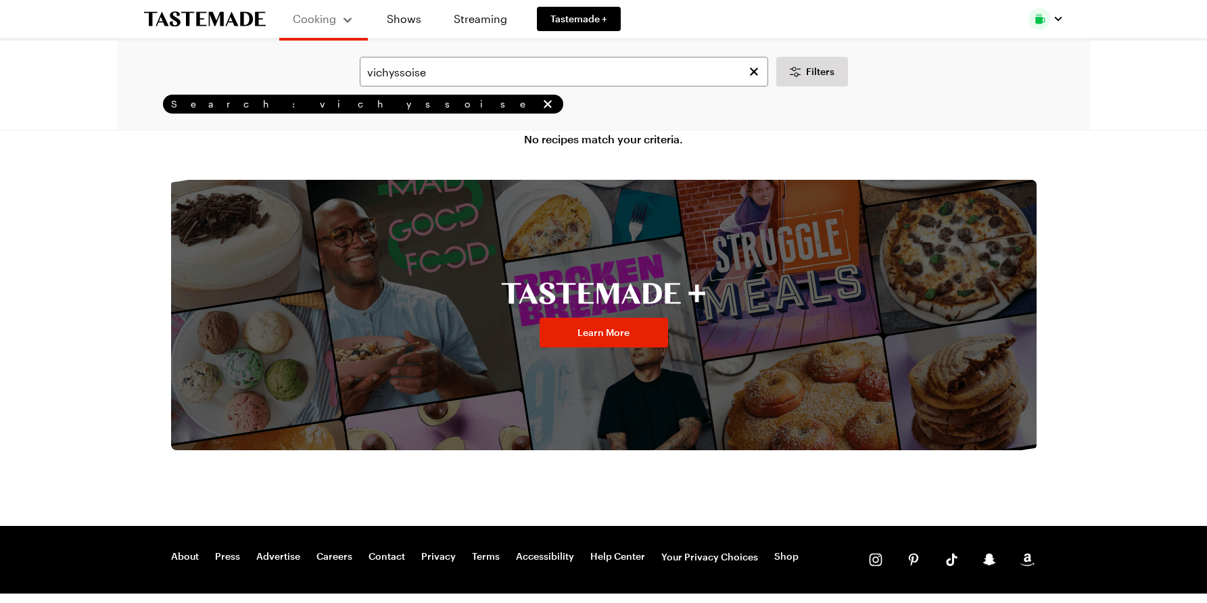
scroll to position [164, 0]
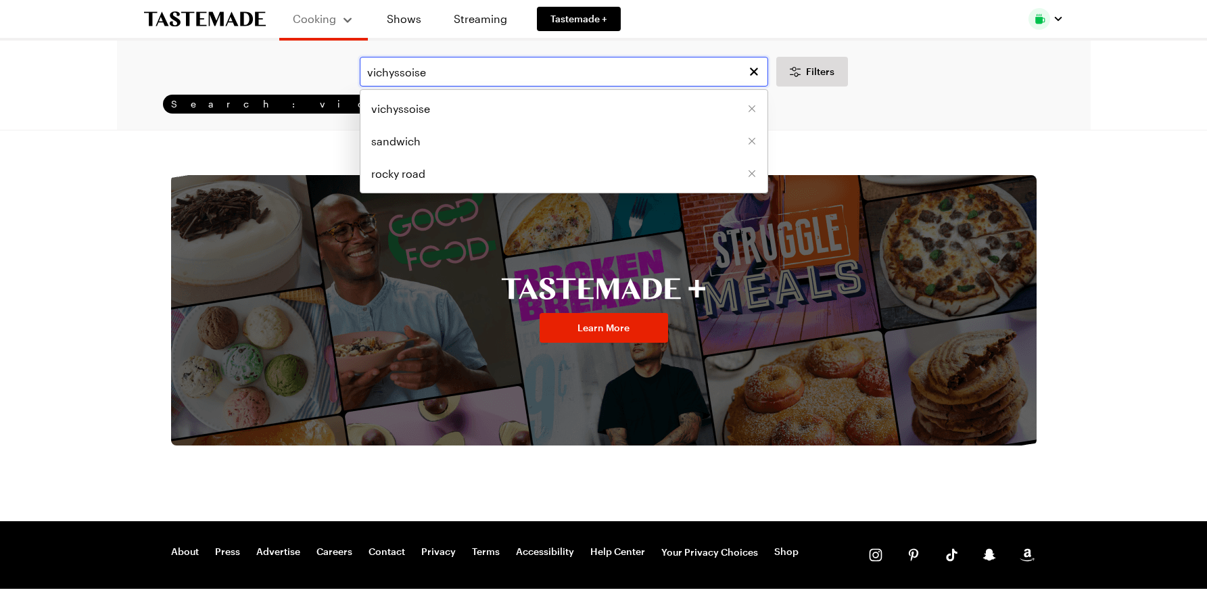
click at [454, 72] on input "vichyssoise" at bounding box center [564, 72] width 408 height 30
click at [443, 72] on input "vichyssoise" at bounding box center [564, 72] width 408 height 30
drag, startPoint x: 443, startPoint y: 72, endPoint x: 329, endPoint y: 57, distance: 115.1
click at [329, 57] on div "vichyssoise vichyssoise sandwich rocky road Filters" at bounding box center [604, 72] width 936 height 30
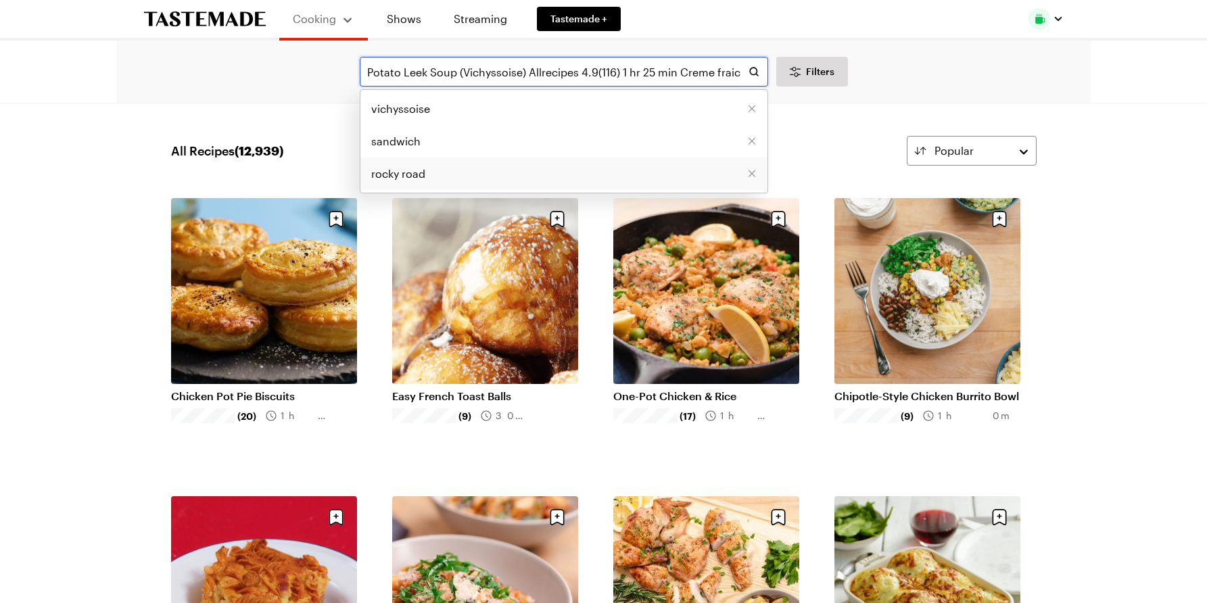
scroll to position [0, 313]
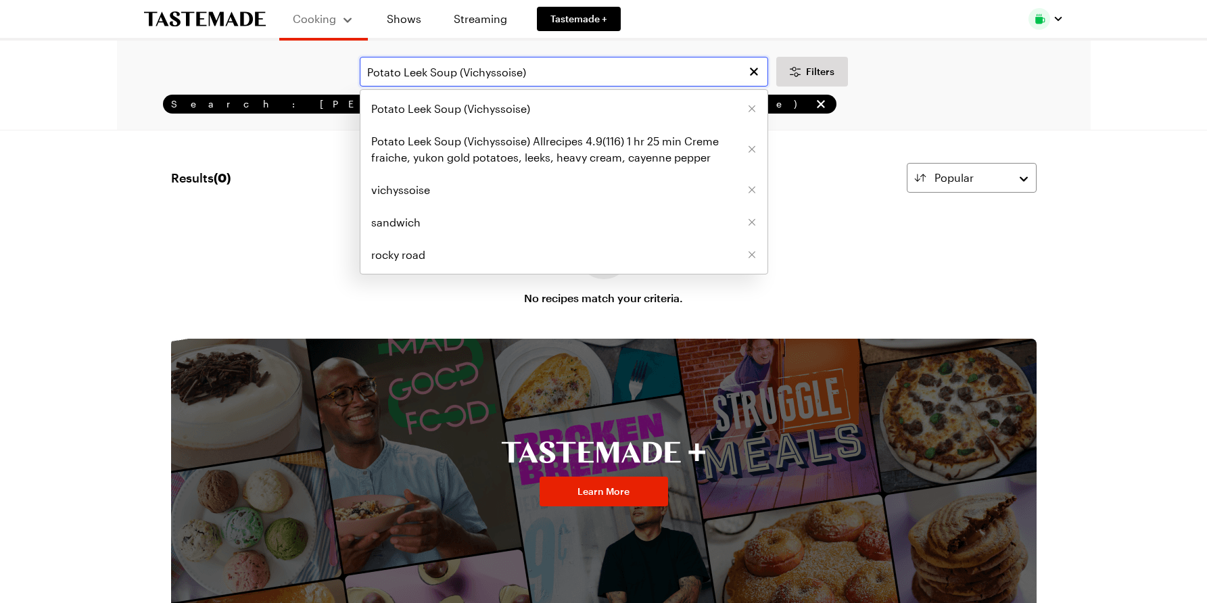
click at [587, 68] on input "Potato Leek Soup (Vichyssoise)" at bounding box center [564, 72] width 408 height 30
click at [588, 68] on input "Potato Leek Soup (Vichyssoise)" at bounding box center [564, 72] width 408 height 30
click at [542, 74] on input "Potato Leek Soup (Vichyssoise)" at bounding box center [564, 72] width 408 height 30
drag, startPoint x: 464, startPoint y: 71, endPoint x: 359, endPoint y: 70, distance: 105.5
click at [360, 70] on input "Potato Leek Soup (Vichyssoise)" at bounding box center [564, 72] width 408 height 30
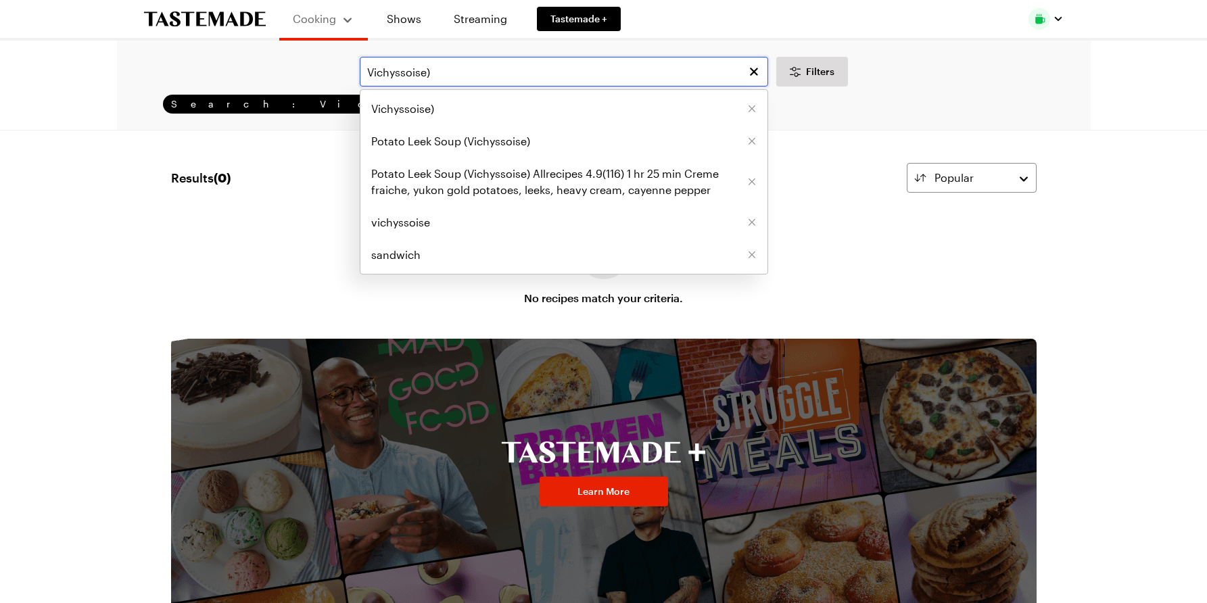
click at [431, 74] on input "Vichyssoise)" at bounding box center [564, 72] width 408 height 30
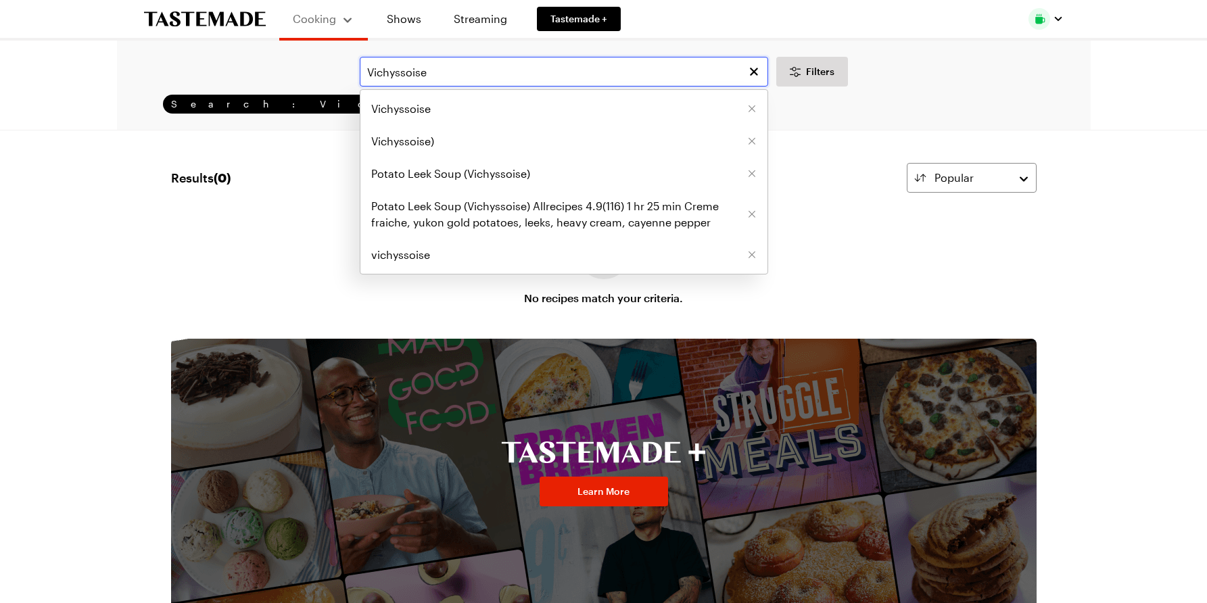
click at [439, 74] on input "Vichyssoise" at bounding box center [564, 72] width 408 height 30
drag, startPoint x: 438, startPoint y: 74, endPoint x: 286, endPoint y: 70, distance: 152.2
click at [286, 70] on div "Vichyssoise Vichyssoise Vichyssoise) Potato Leek Soup (Vichyssoise) Potato Leek…" at bounding box center [604, 72] width 936 height 30
type input "cold soups"
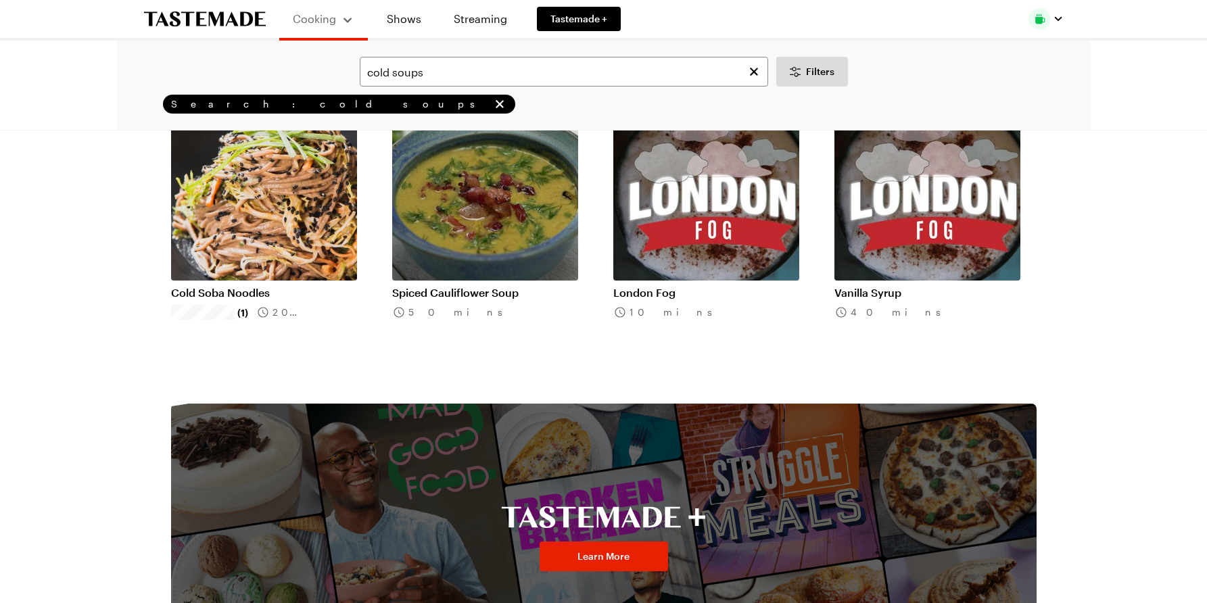
scroll to position [135, 0]
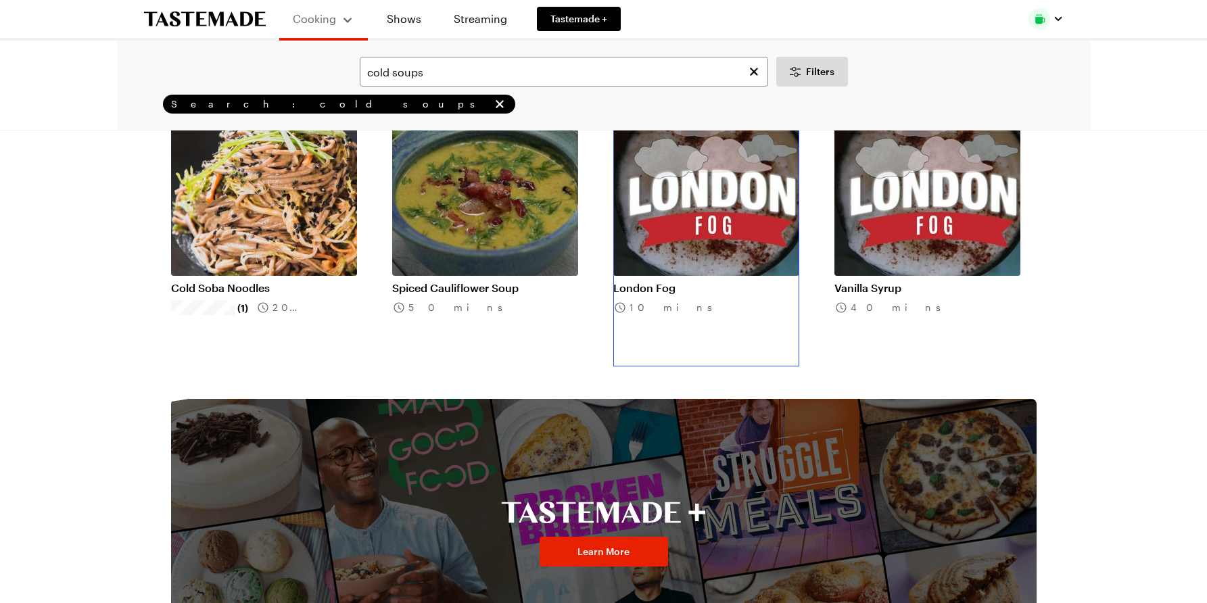
click at [704, 281] on link "London Fog" at bounding box center [706, 288] width 186 height 14
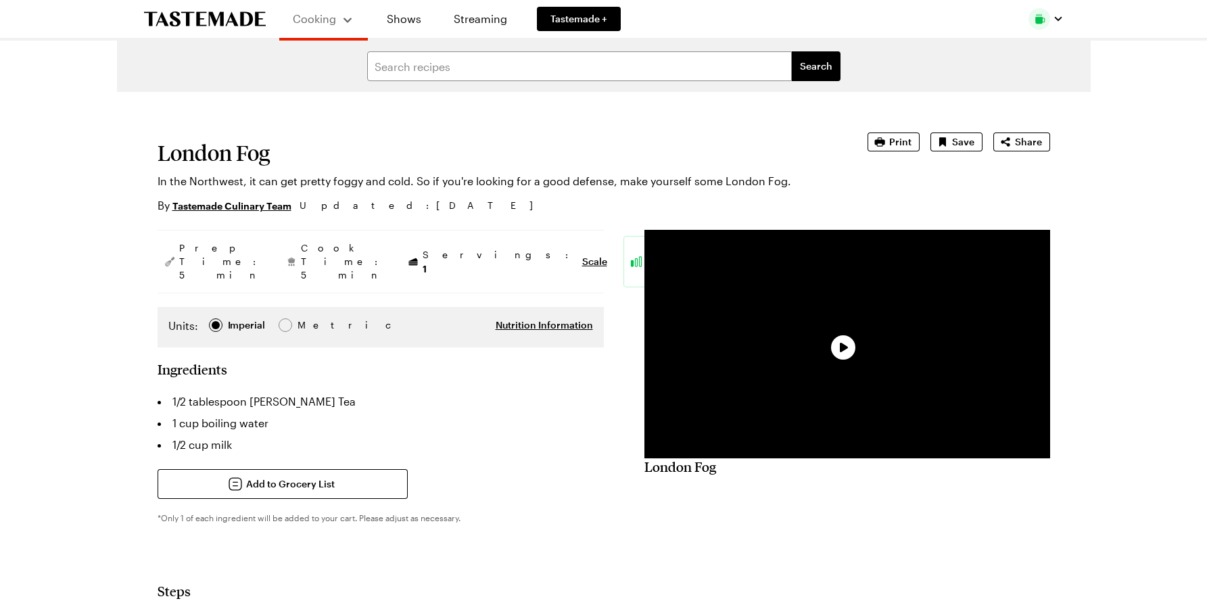
type textarea "x"
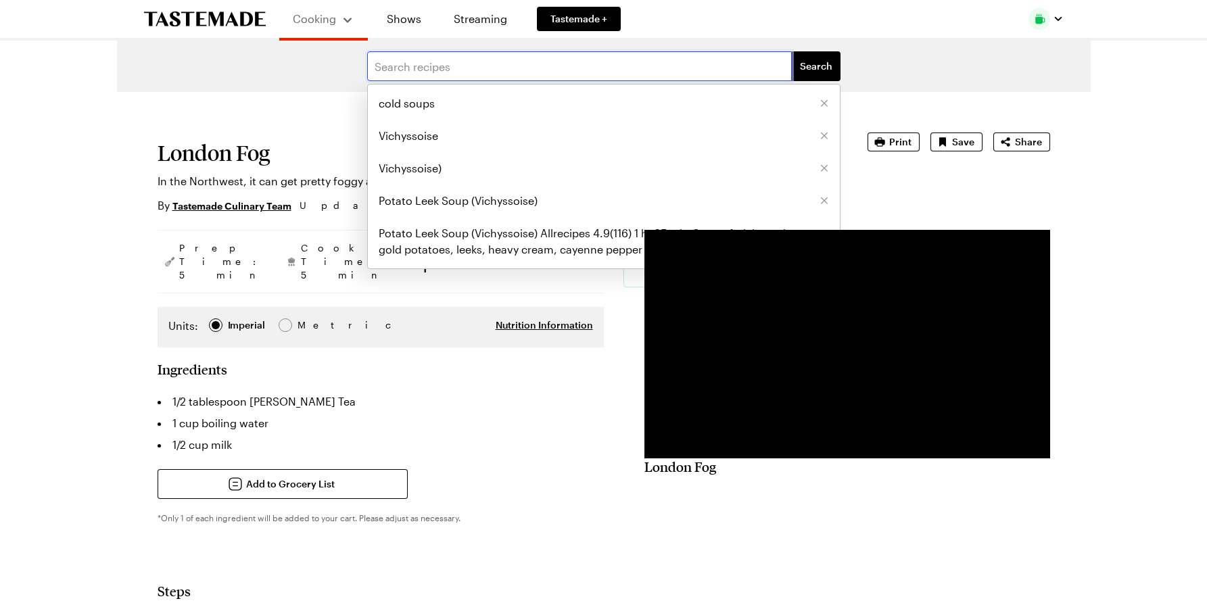
click at [530, 67] on input "text" at bounding box center [579, 66] width 425 height 30
click at [430, 107] on span "cold soups" at bounding box center [407, 103] width 56 height 16
type input "cold soups"
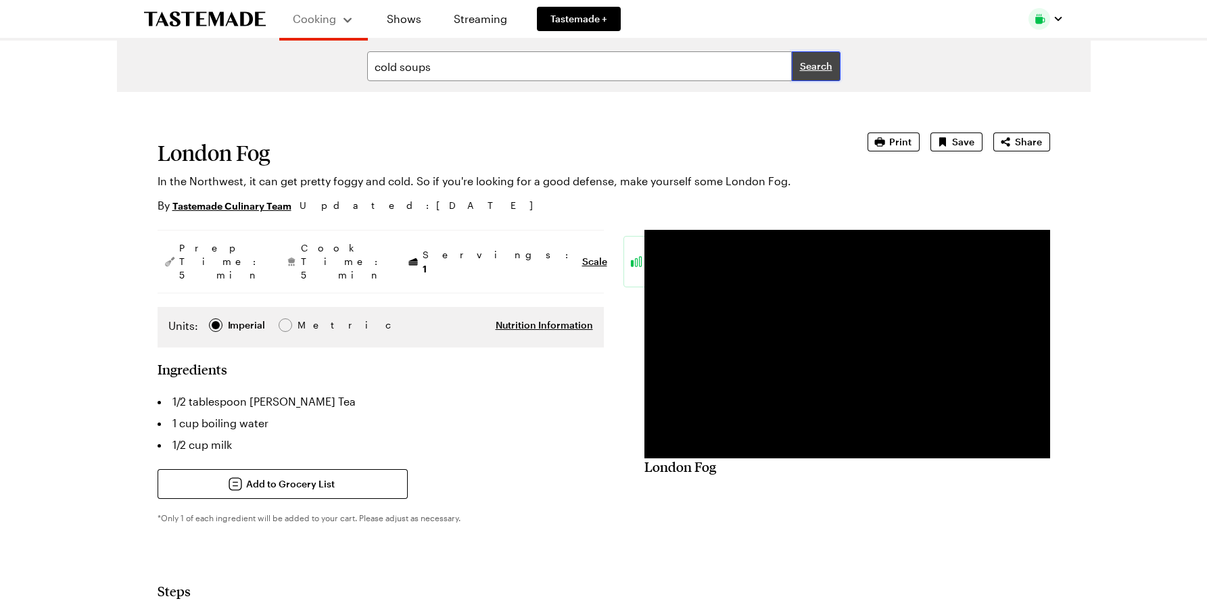
click at [817, 68] on span "Search" at bounding box center [816, 66] width 32 height 14
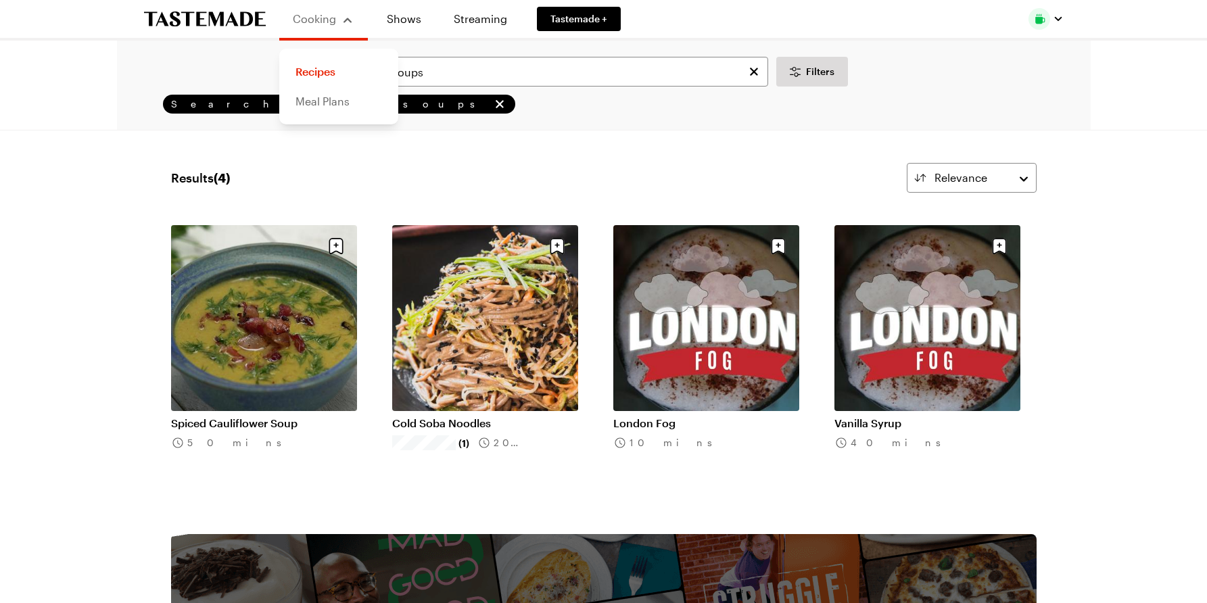
click at [323, 105] on link "Meal Plans" at bounding box center [338, 102] width 103 height 30
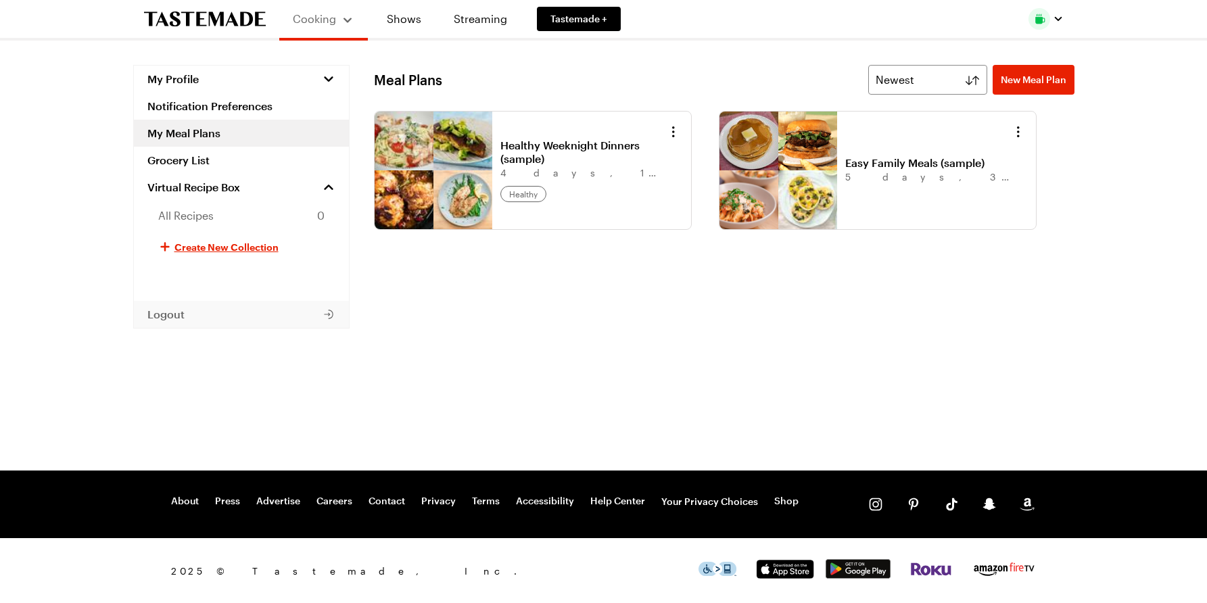
scroll to position [1, 0]
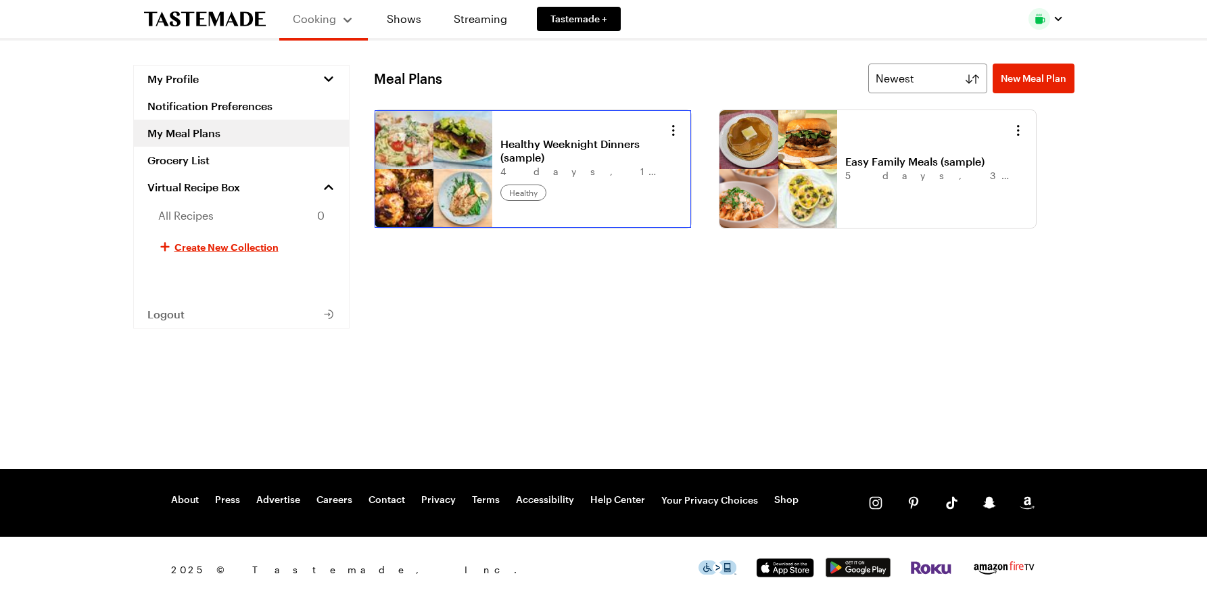
click at [543, 147] on link "Healthy Weeknight Dinners (sample)" at bounding box center [584, 150] width 168 height 27
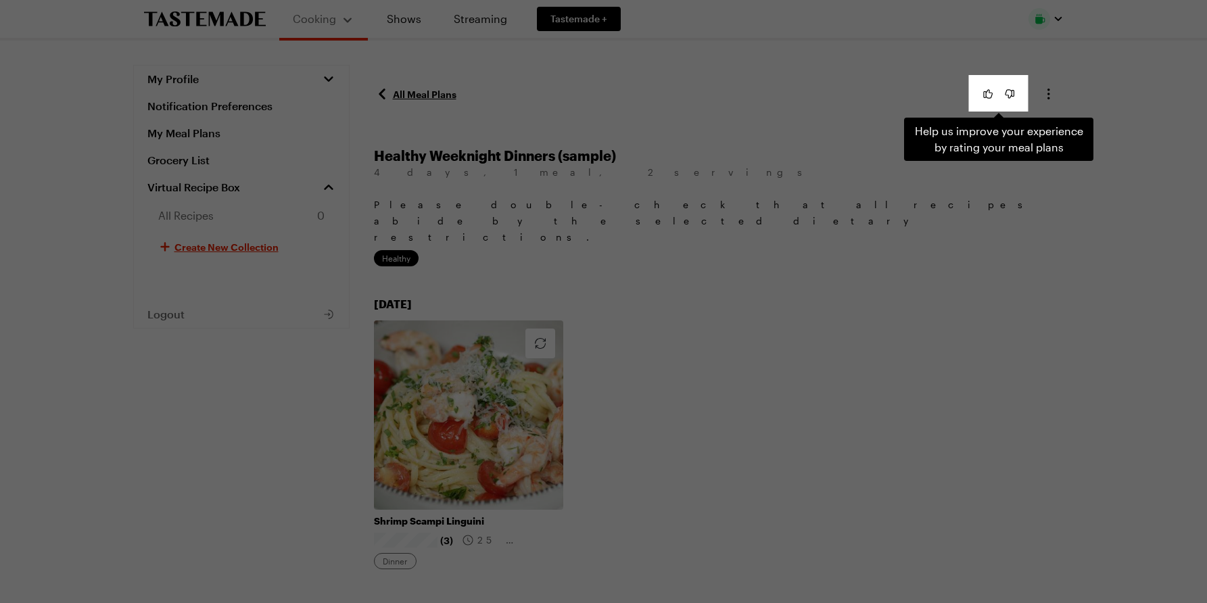
scroll to position [1, 0]
click at [658, 350] on div "Help us improve your experience by rating your meal plans . Press Escape to dis…" at bounding box center [603, 301] width 1207 height 603
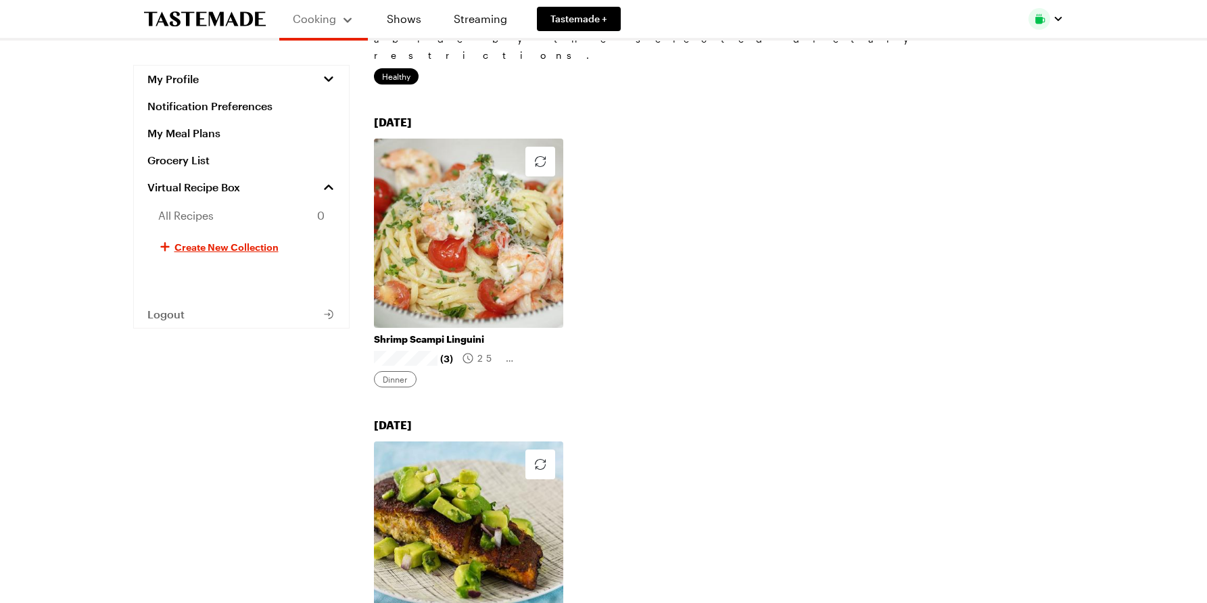
scroll to position [183, 0]
click at [468, 333] on link "Shrimp Scampi Linguini" at bounding box center [468, 339] width 189 height 12
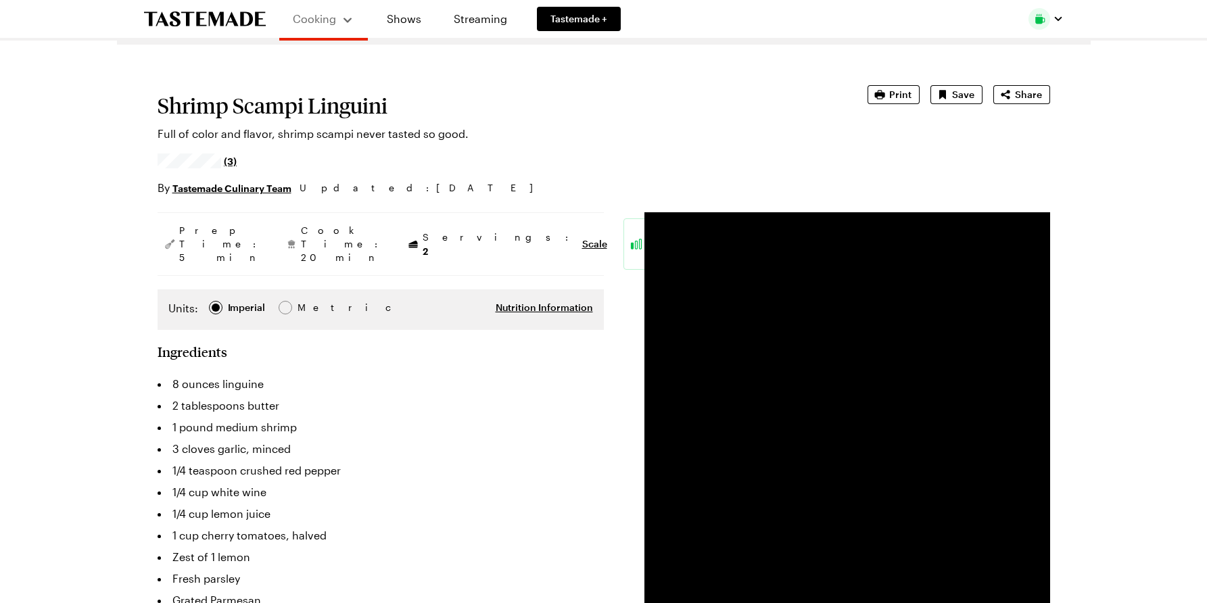
scroll to position [52, 0]
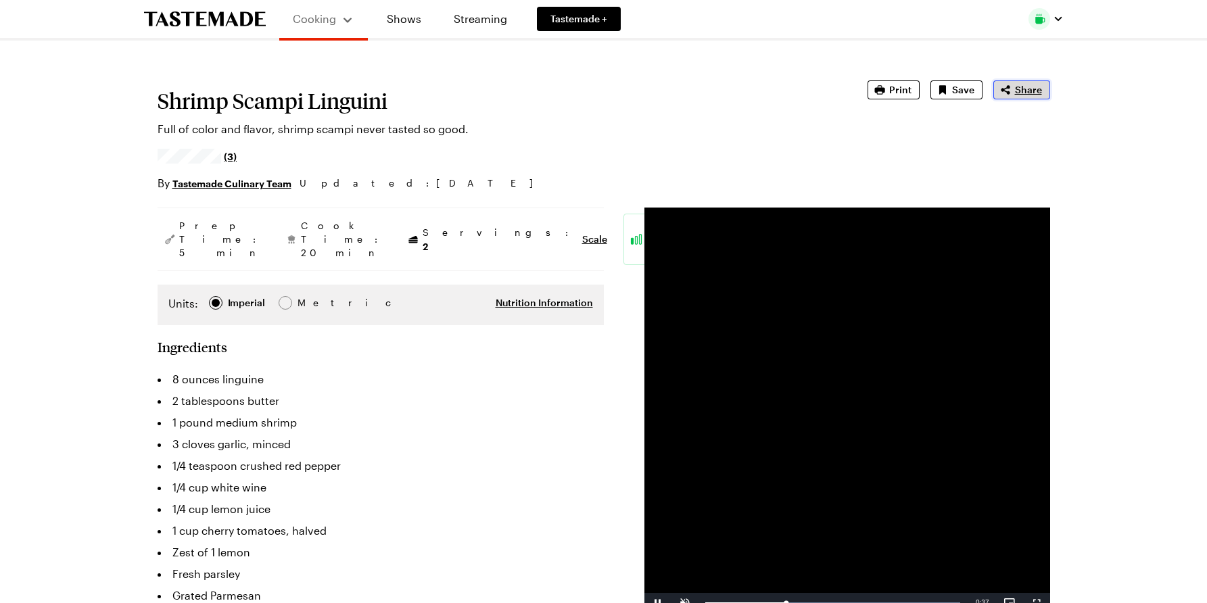
click at [1025, 88] on span "Share" at bounding box center [1028, 90] width 27 height 14
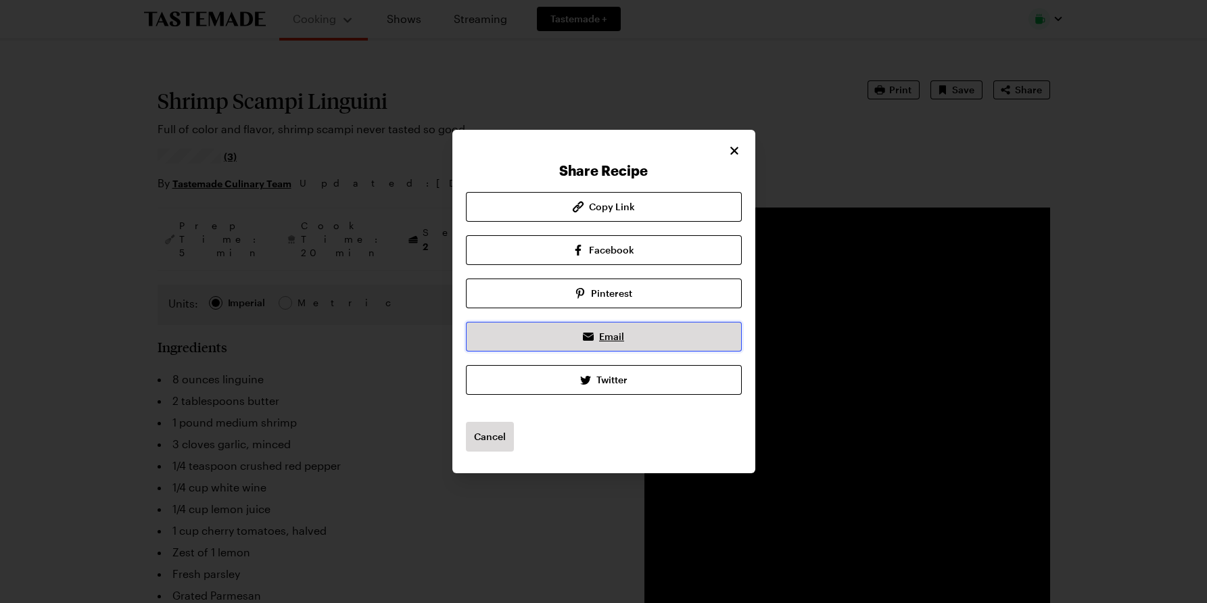
click at [619, 335] on span "Email" at bounding box center [611, 337] width 25 height 14
click at [599, 341] on span "Email" at bounding box center [611, 337] width 25 height 14
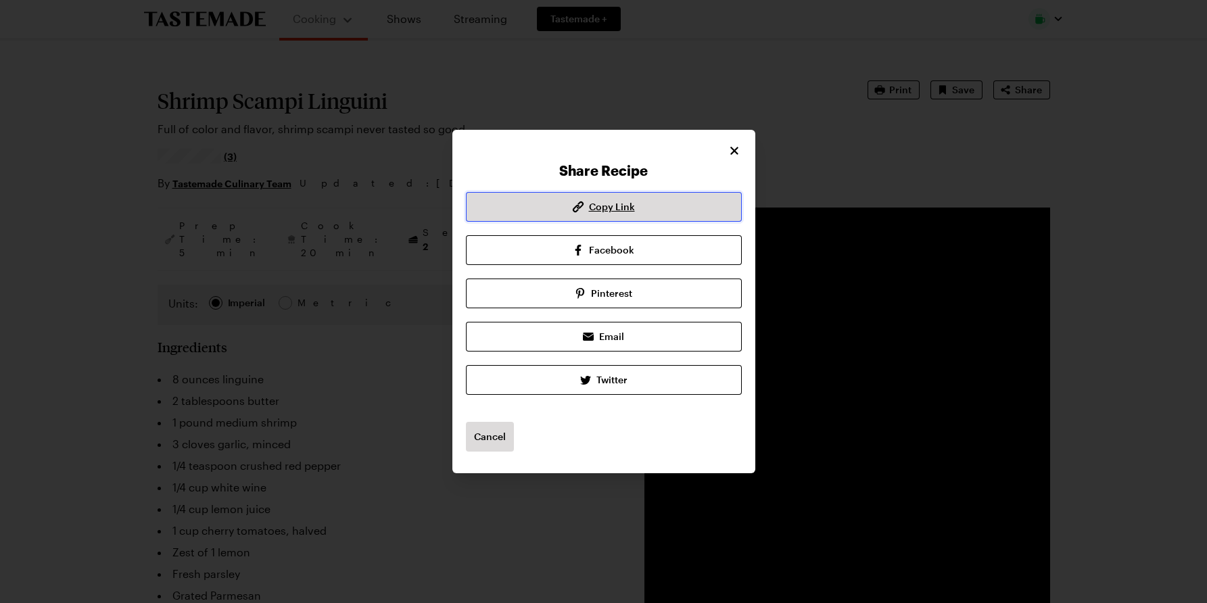
click at [627, 204] on span "Copy Link" at bounding box center [612, 207] width 46 height 14
click at [737, 149] on icon "Close" at bounding box center [735, 150] width 14 height 14
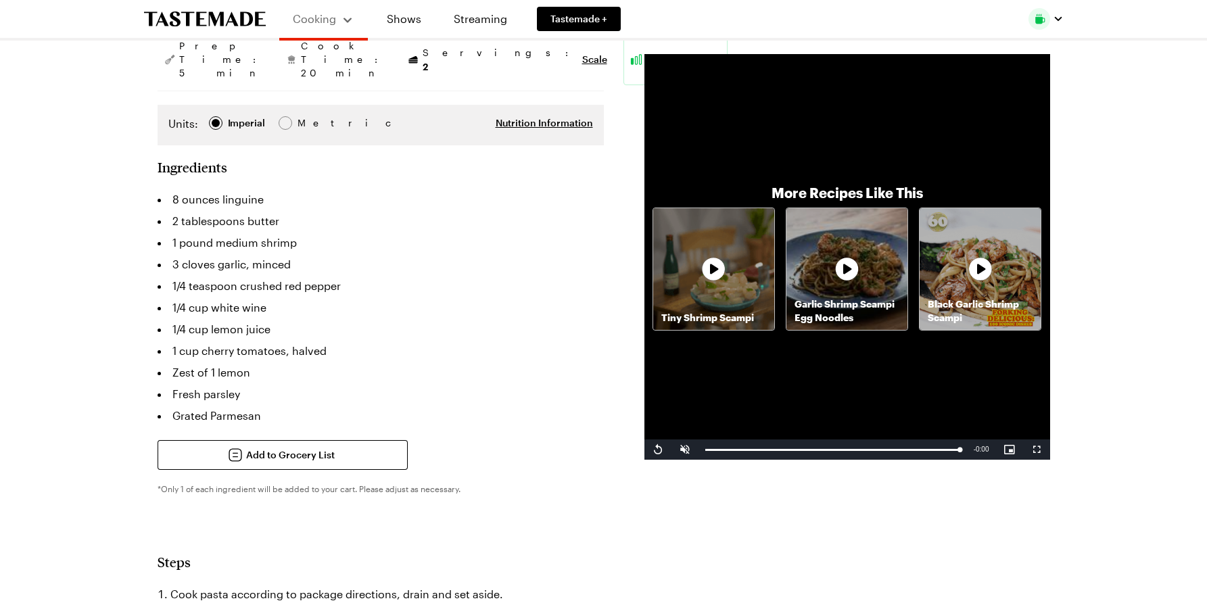
scroll to position [227, 0]
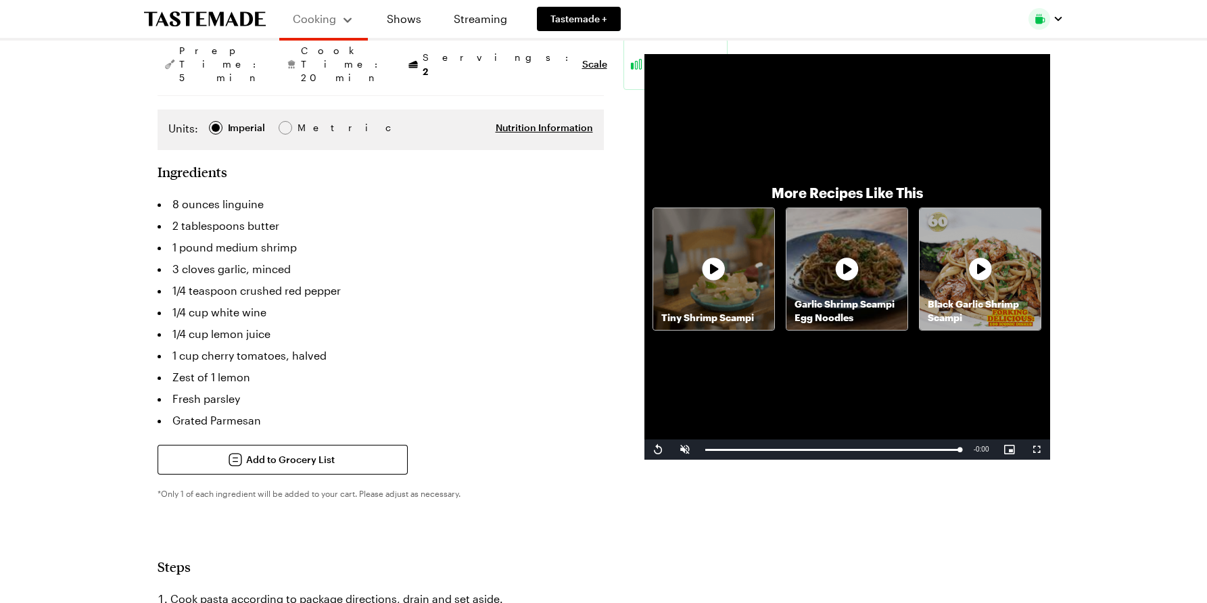
click at [996, 277] on div "Black Garlic Shrimp Scampi" at bounding box center [980, 268] width 121 height 121
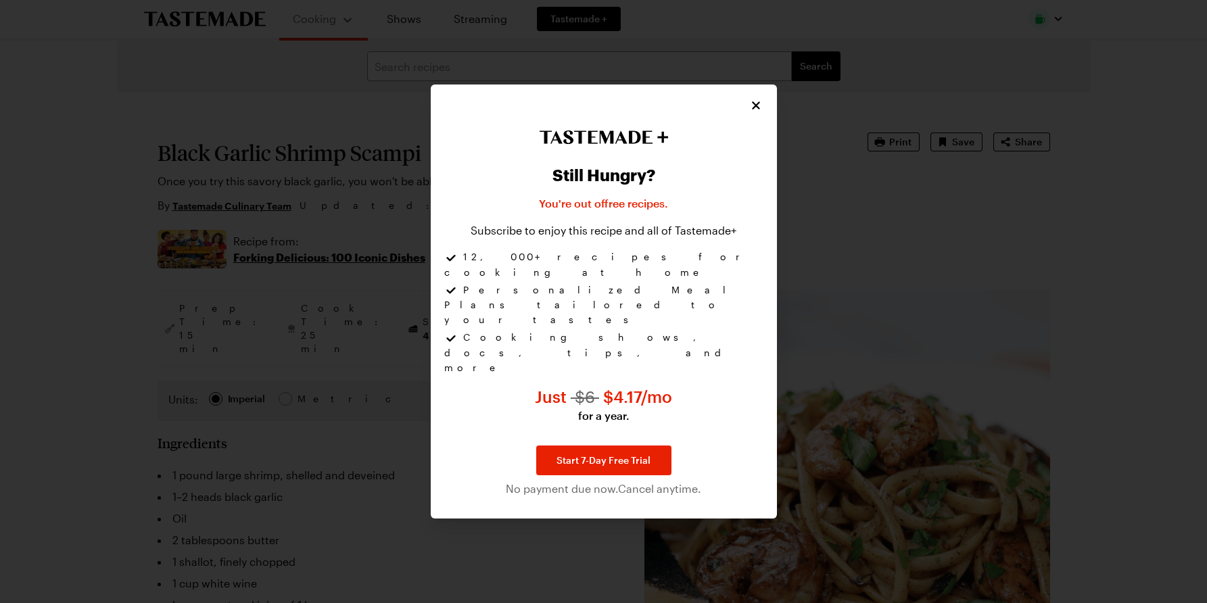
type textarea "x"
click at [595, 454] on span "Start 7-Day Free Trial" at bounding box center [603, 461] width 94 height 14
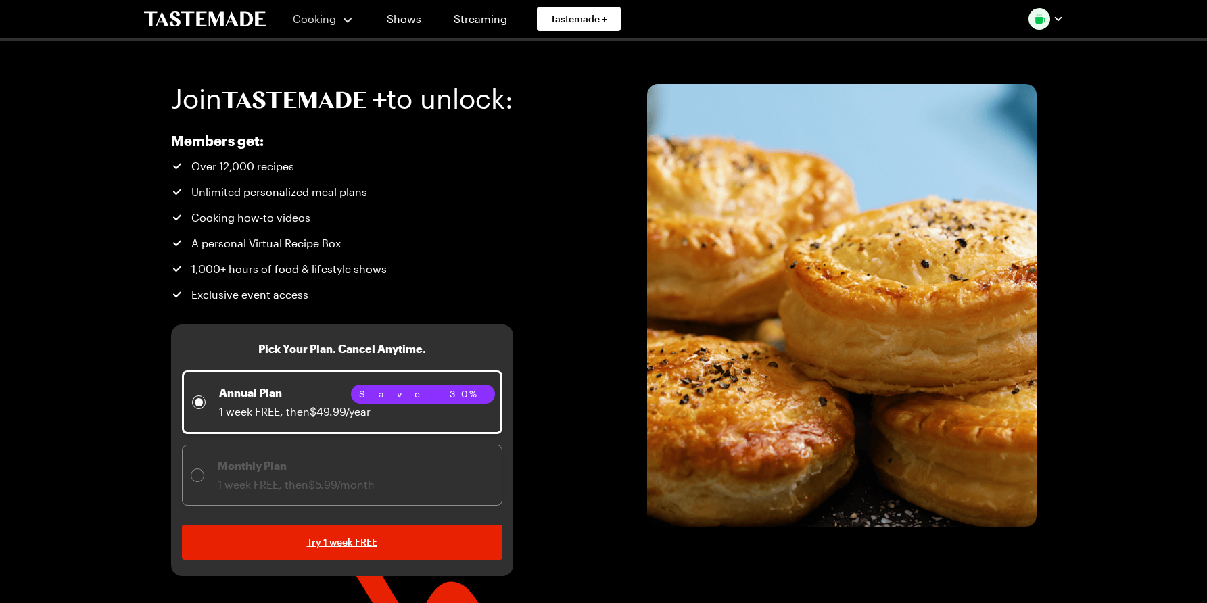
click at [376, 388] on div "Annual Plan 1 week FREE, then $49.99/year" at bounding box center [342, 402] width 300 height 35
click at [291, 407] on span "1 week FREE, then $49.99/year" at bounding box center [294, 411] width 151 height 13
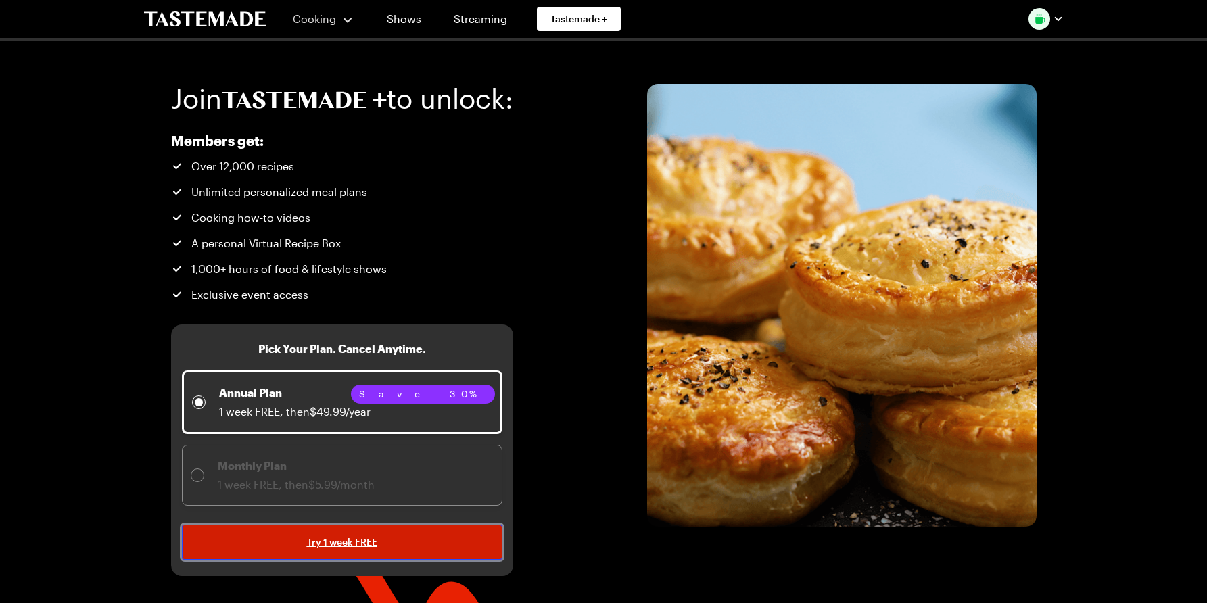
click at [336, 544] on span "Try 1 week FREE" at bounding box center [342, 542] width 70 height 14
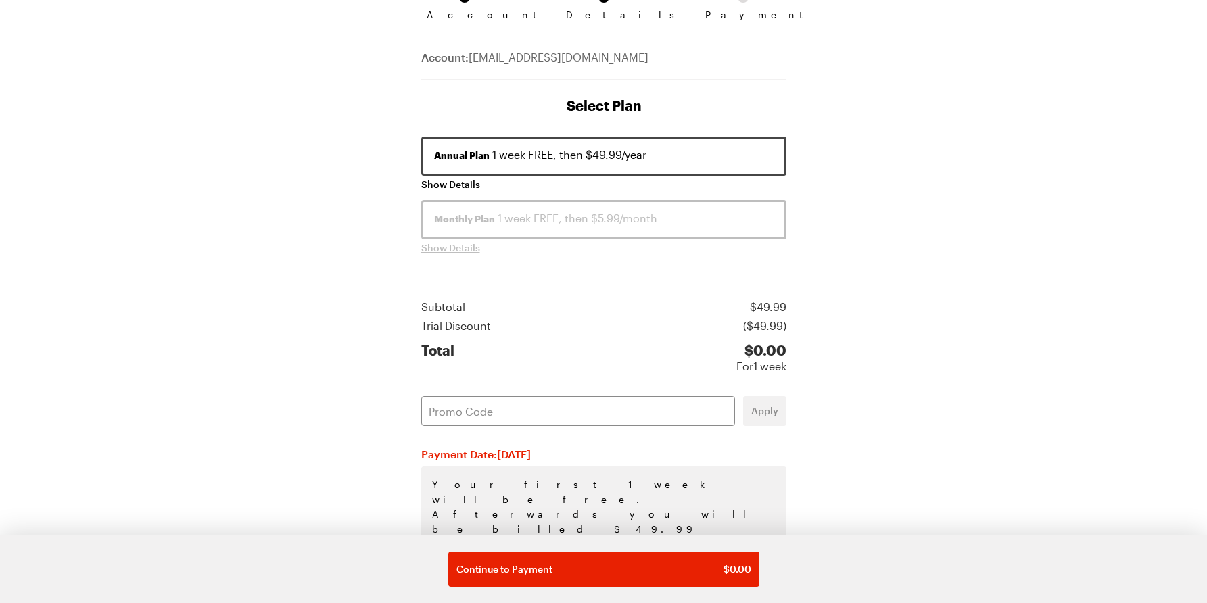
scroll to position [152, 0]
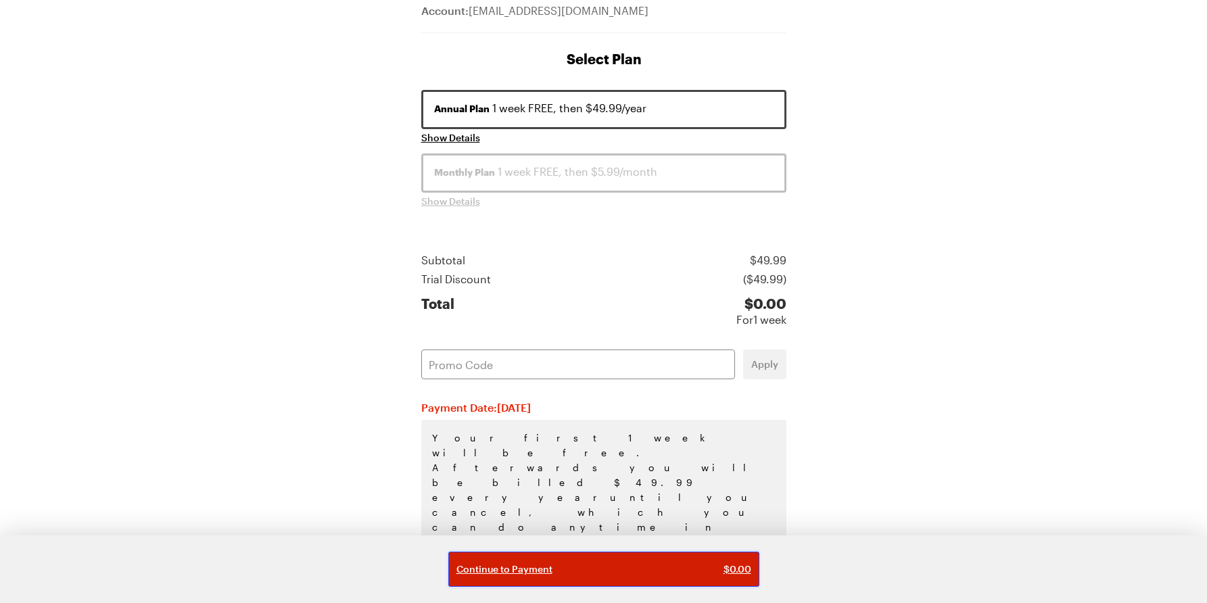
click at [598, 567] on div "Continue to Payment $ 0.00" at bounding box center [603, 570] width 295 height 14
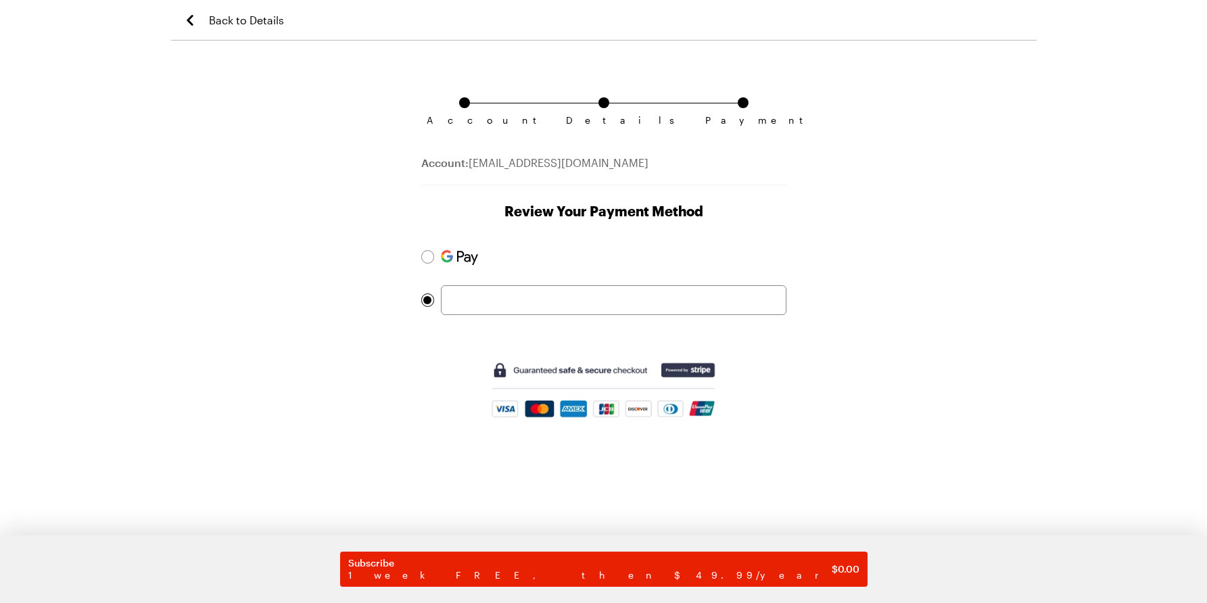
click at [503, 402] on img at bounding box center [603, 390] width 226 height 58
